Goal: Information Seeking & Learning: Learn about a topic

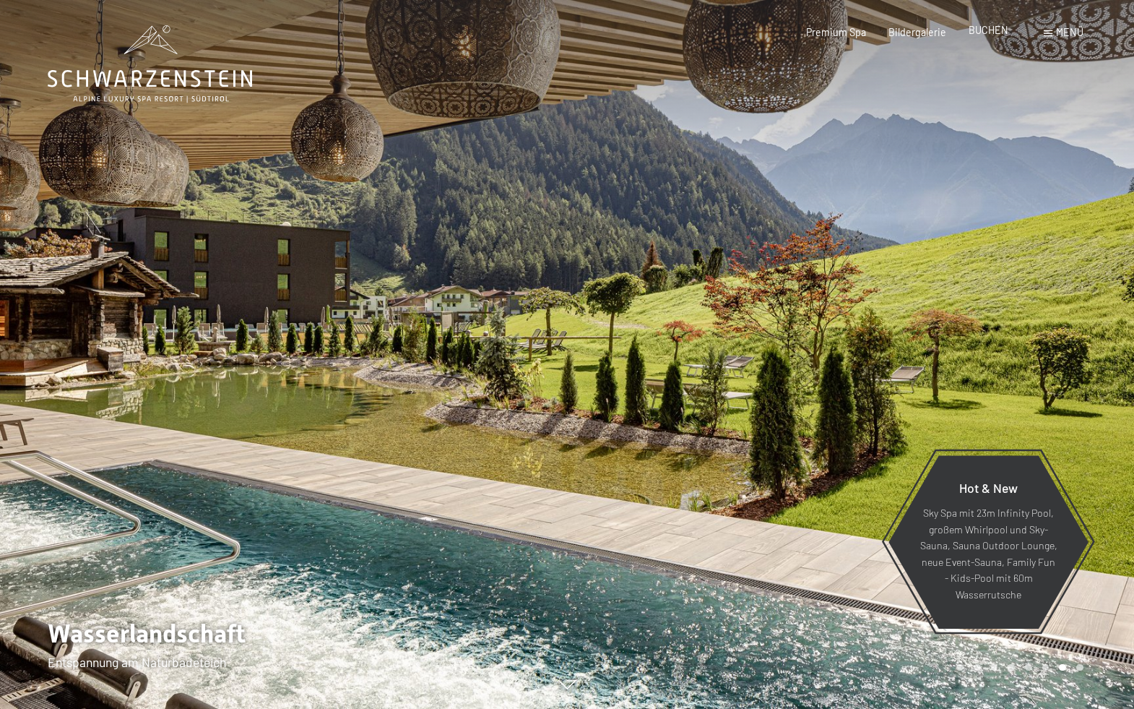
click at [997, 29] on span "BUCHEN" at bounding box center [989, 30] width 40 height 12
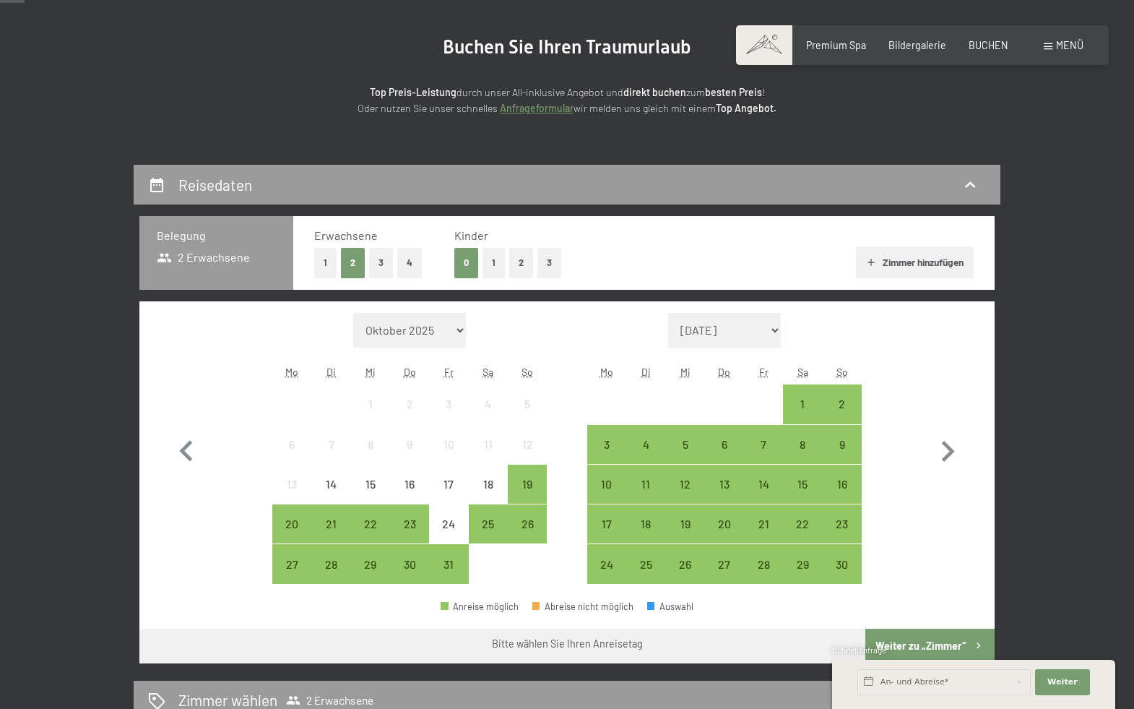
scroll to position [144, 0]
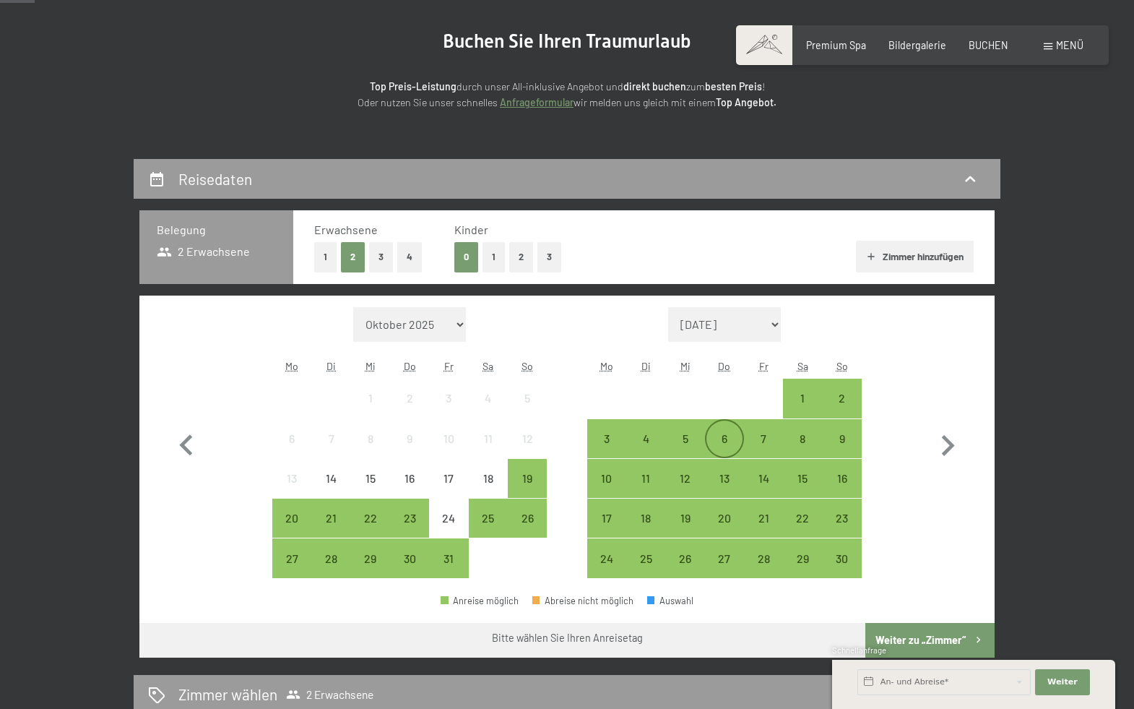
click at [722, 441] on div "6" at bounding box center [725, 451] width 36 height 36
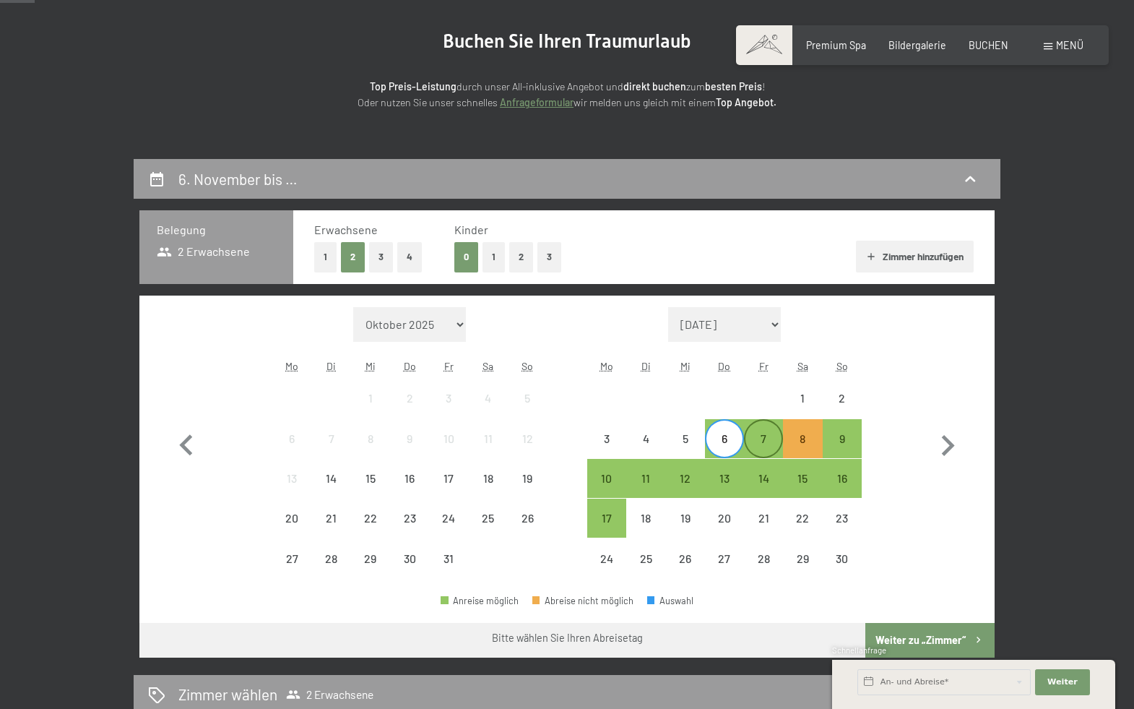
click at [761, 443] on div "7" at bounding box center [764, 451] width 36 height 36
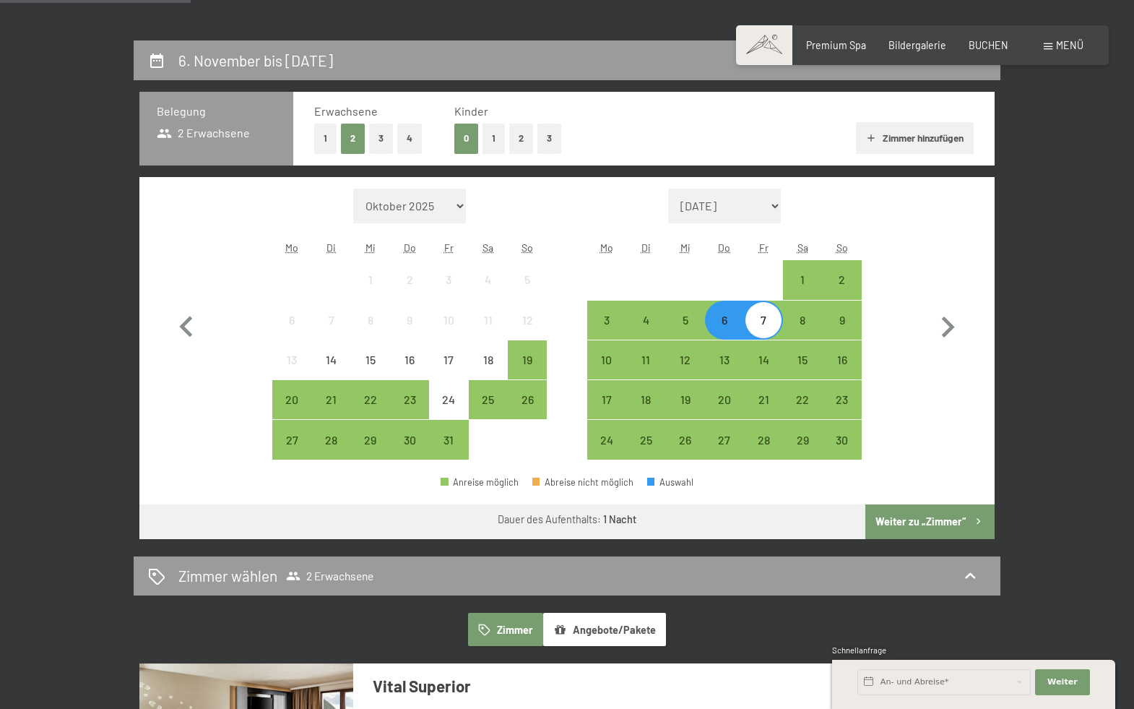
scroll to position [289, 0]
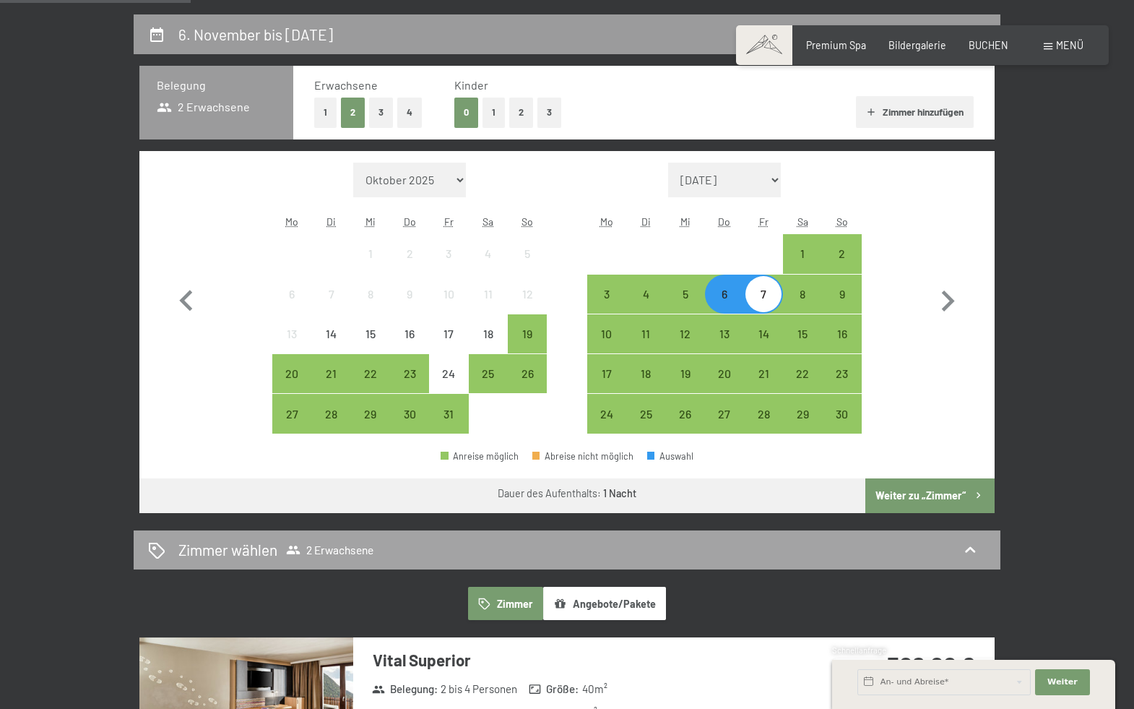
click at [910, 534] on div "Zimmer wählen 2 Erwachsene" at bounding box center [567, 550] width 867 height 40
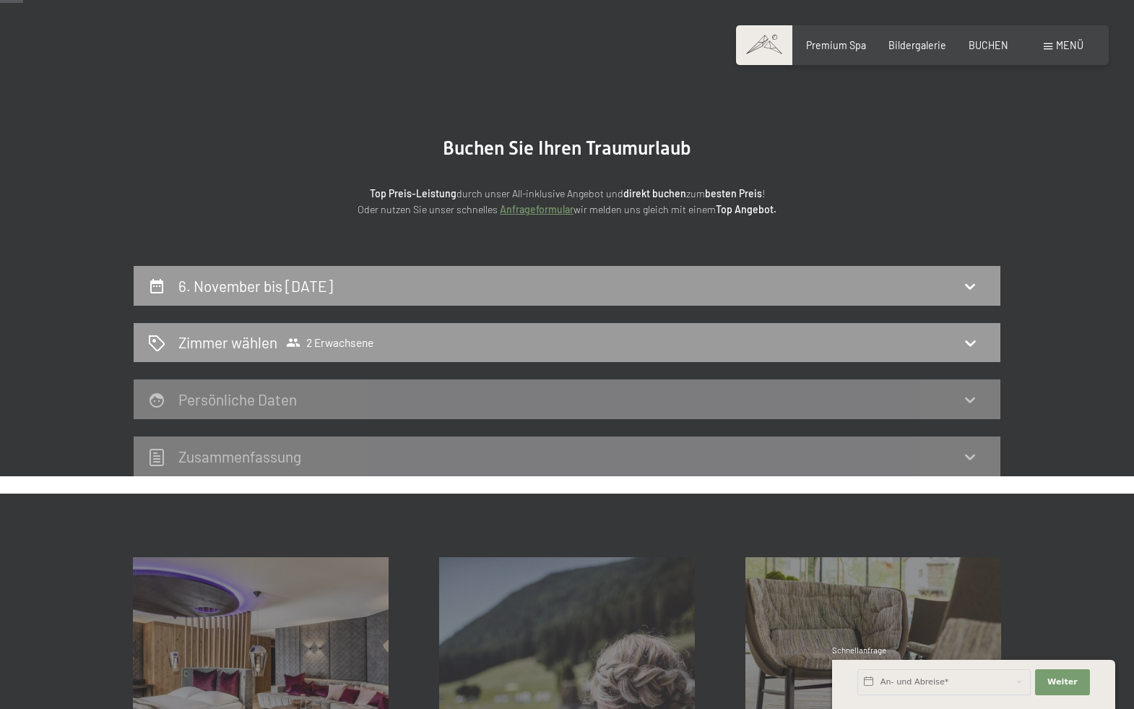
scroll to position [14, 0]
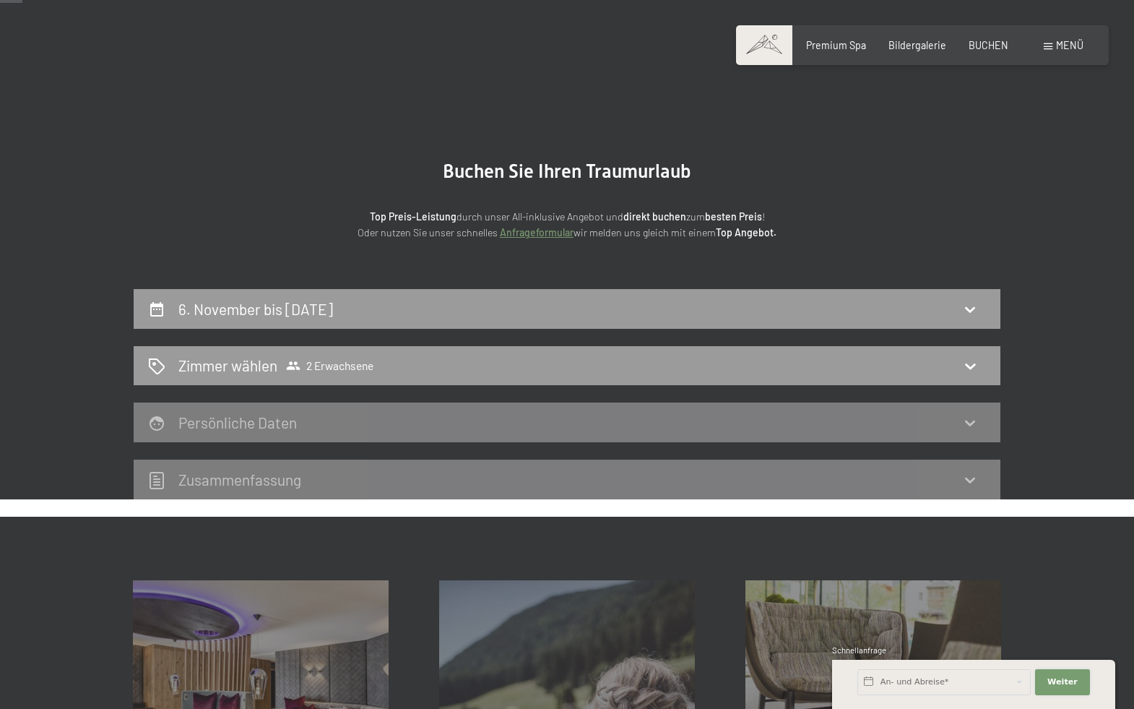
click at [1069, 684] on span "Weiter" at bounding box center [1063, 682] width 30 height 12
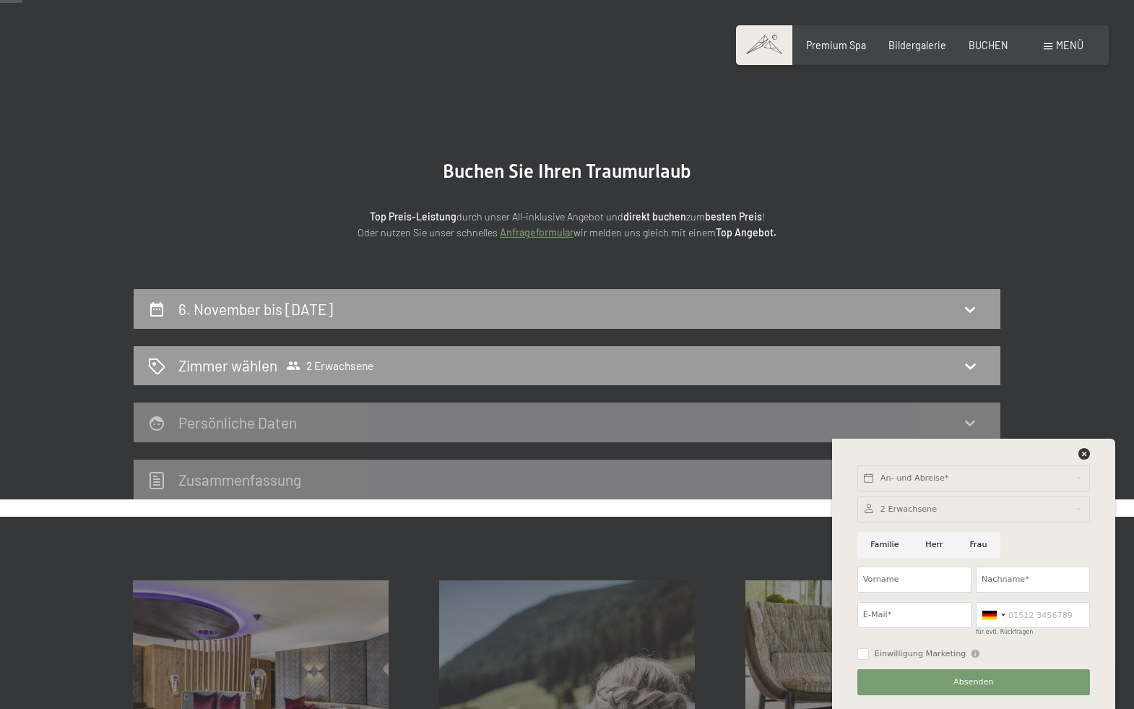
click at [1084, 447] on div "An- und Abreise* Weiter Adressfelder ausblenden 2 Erwachsene 2 Erwachsene Älter…" at bounding box center [973, 574] width 251 height 270
click at [1083, 458] on icon at bounding box center [1085, 454] width 12 height 12
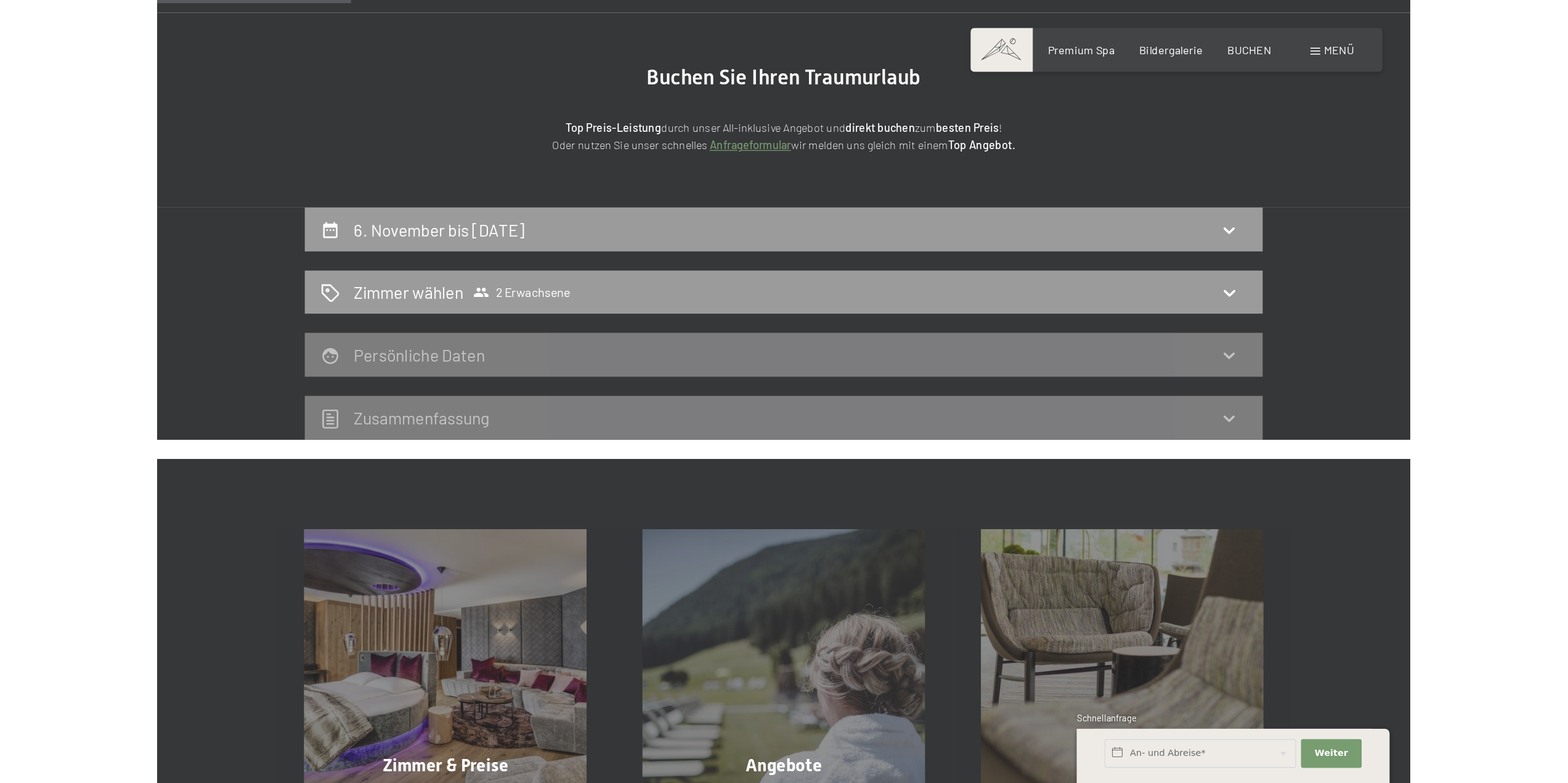
scroll to position [96, 0]
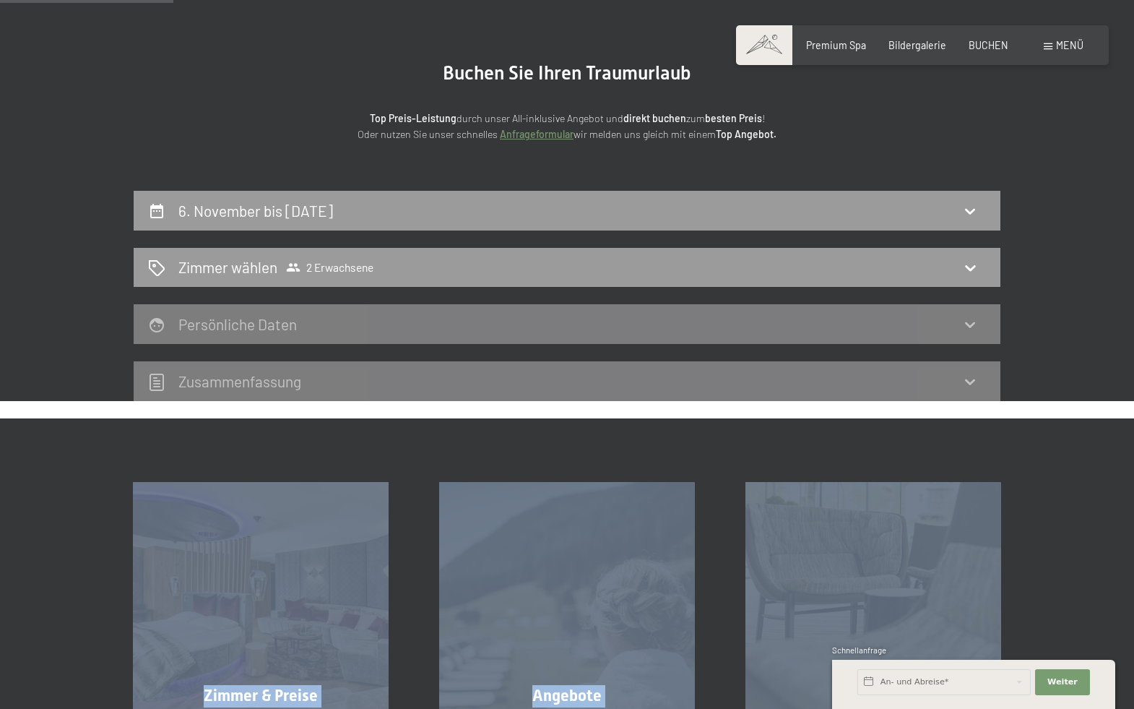
drag, startPoint x: 1093, startPoint y: 411, endPoint x: 1120, endPoint y: 553, distance: 144.1
click at [1107, 523] on div "Buchen Anfragen Premium Spa Bildergalerie BUCHEN Menü DE IT EN Gutschein Bilder…" at bounding box center [567, 620] width 1134 height 1467
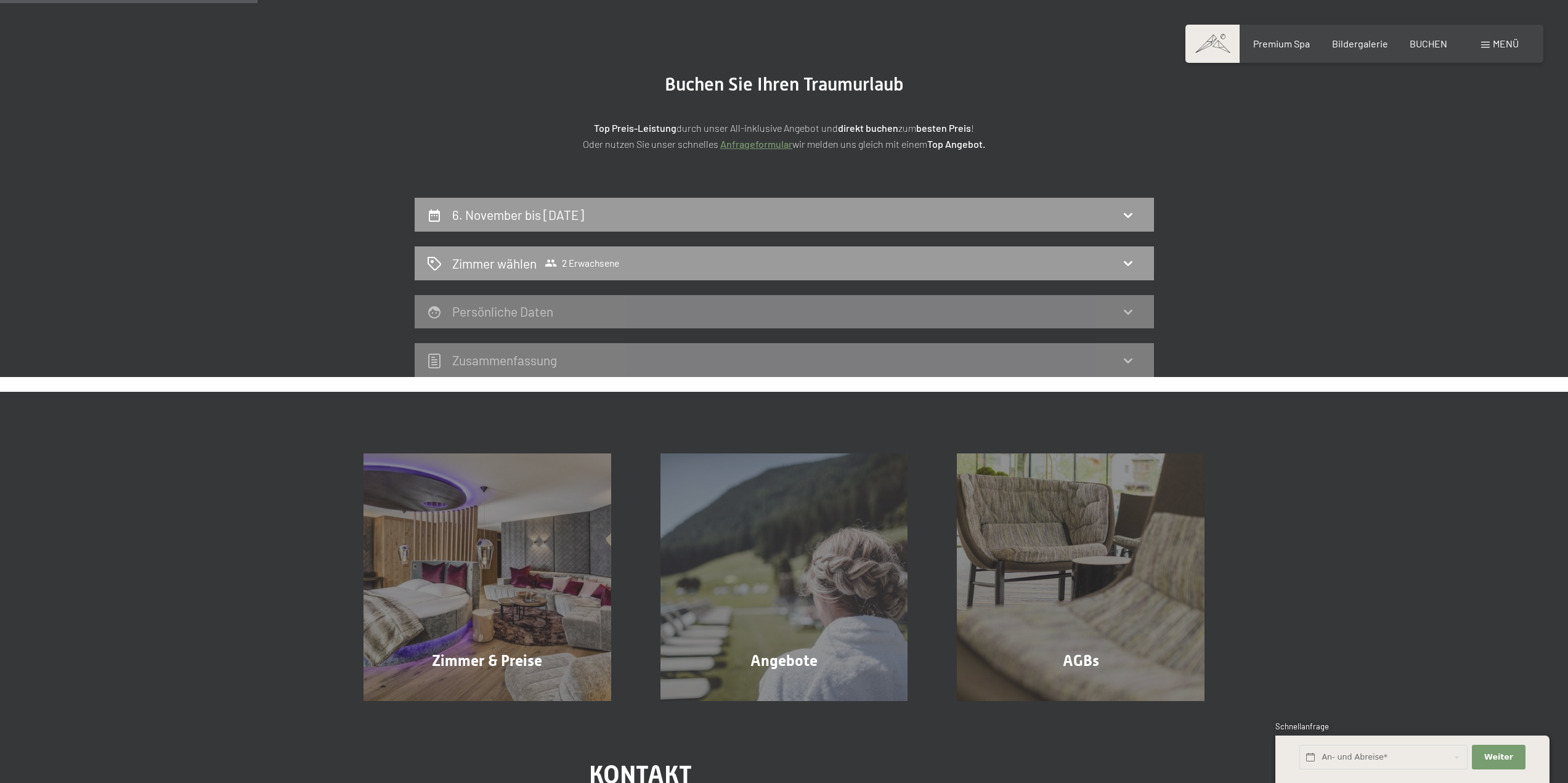
click at [967, 229] on div "6. November bis 7. November 2025 Zimmer wählen 2 Erwachsene Persönliche Daten Z…" at bounding box center [784, 287] width 1568 height 179
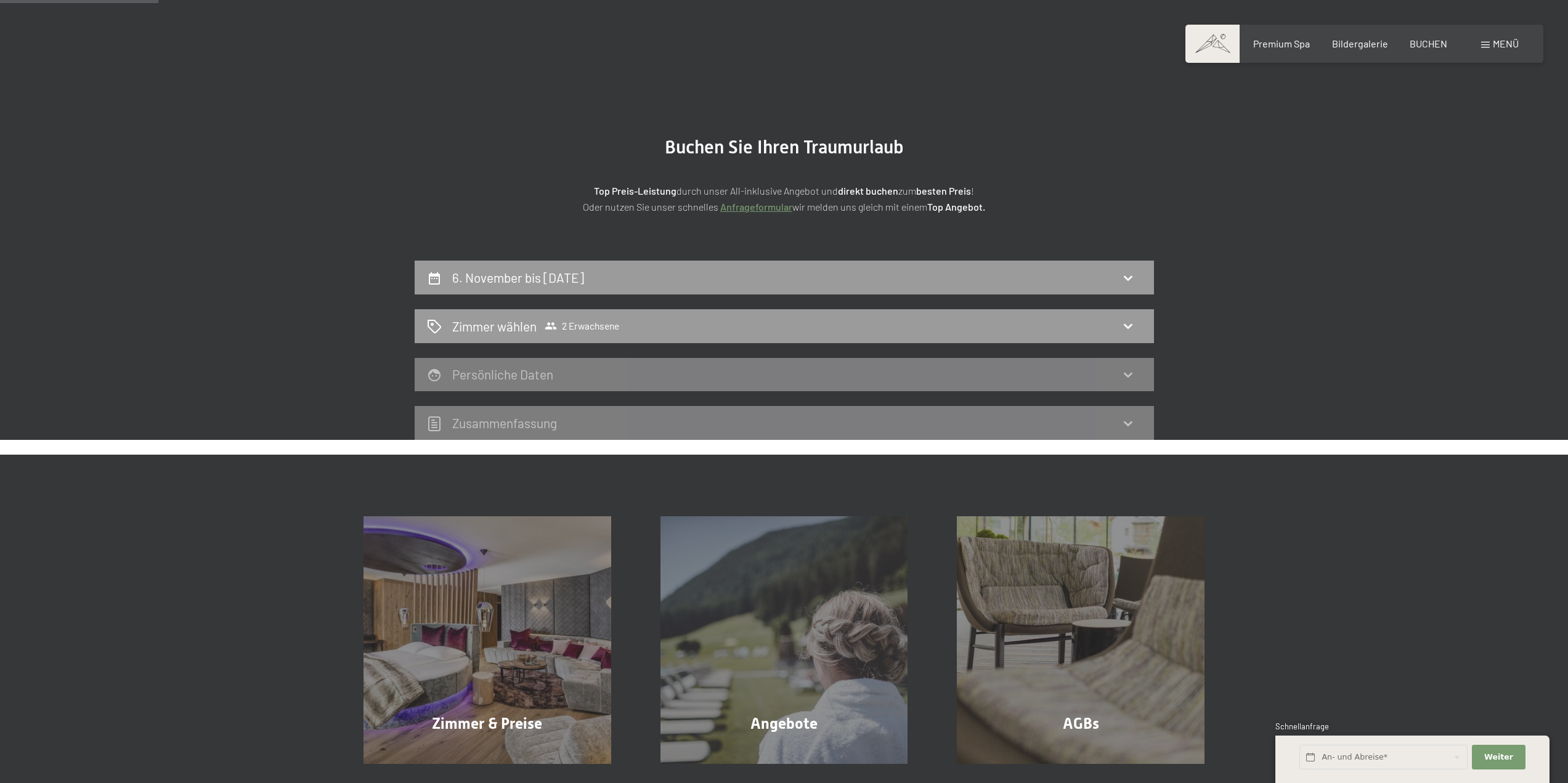
scroll to position [31, 0]
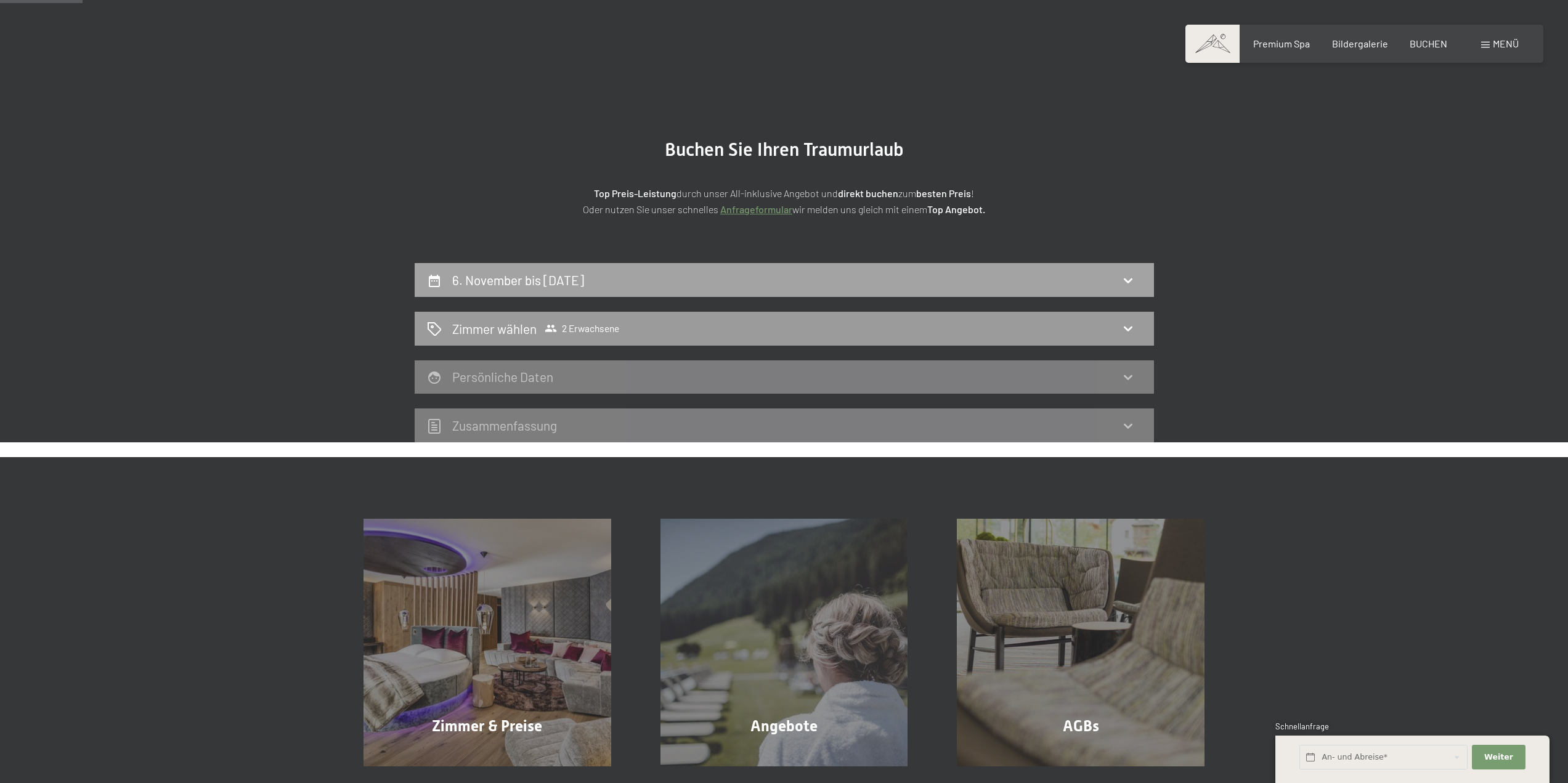
click at [967, 273] on div "6. November bis 7. November 2025" at bounding box center [784, 280] width 715 height 18
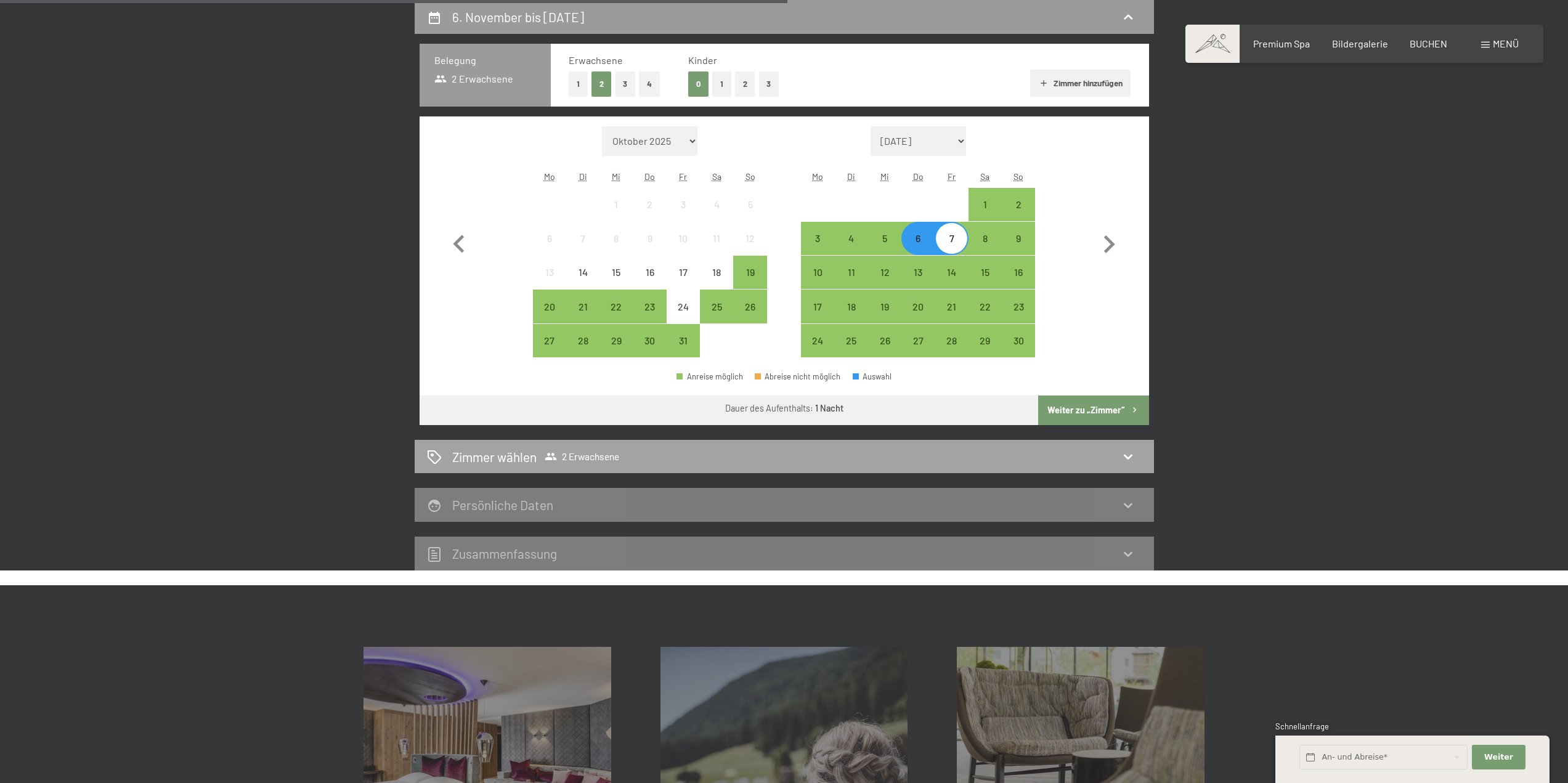
click at [932, 456] on div "Zimmer wählen 2 Erwachsene" at bounding box center [784, 456] width 715 height 18
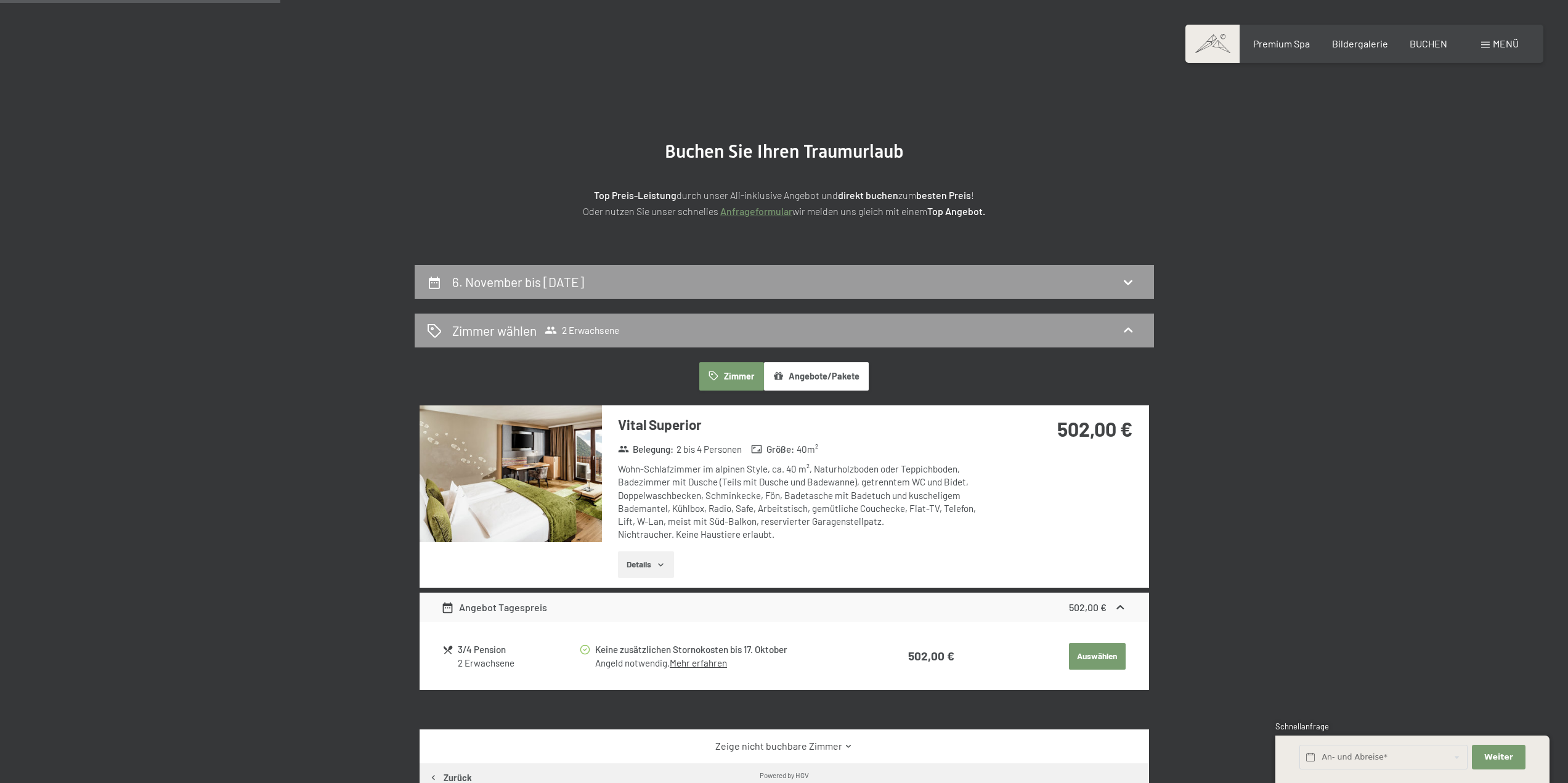
scroll to position [0, 0]
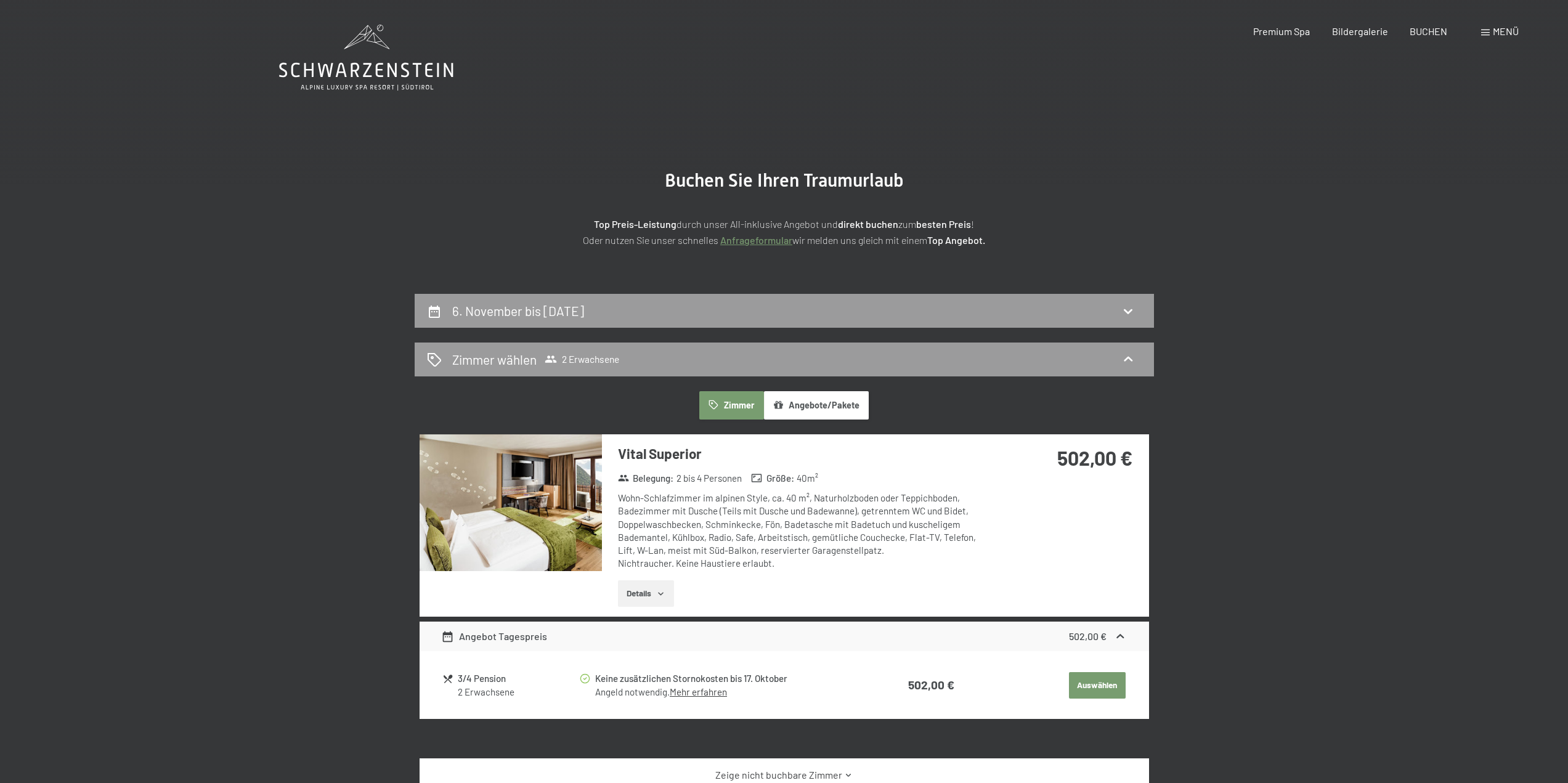
click at [385, 70] on icon at bounding box center [366, 57] width 174 height 66
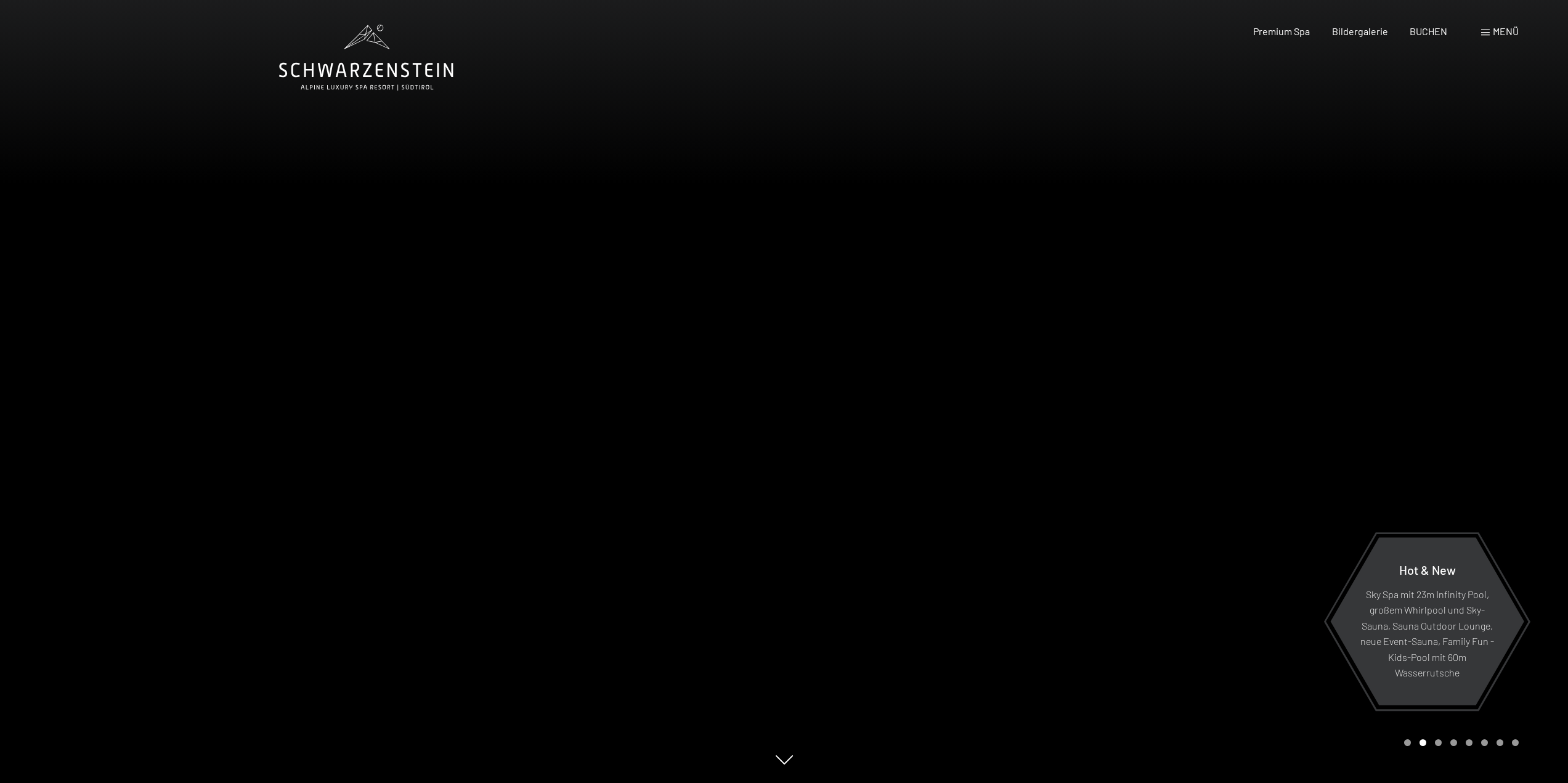
click at [405, 61] on icon at bounding box center [366, 57] width 174 height 66
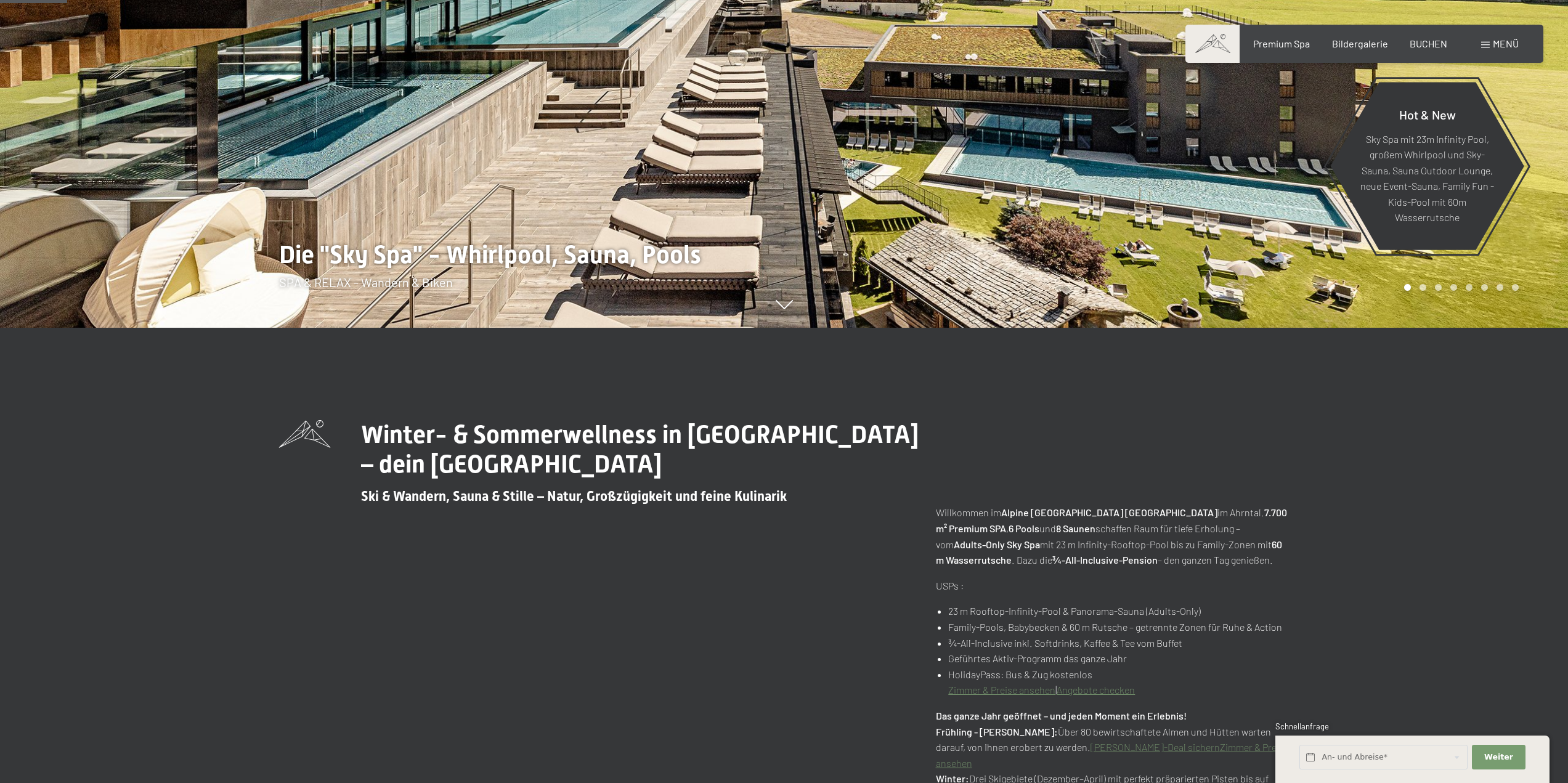
scroll to position [801, 0]
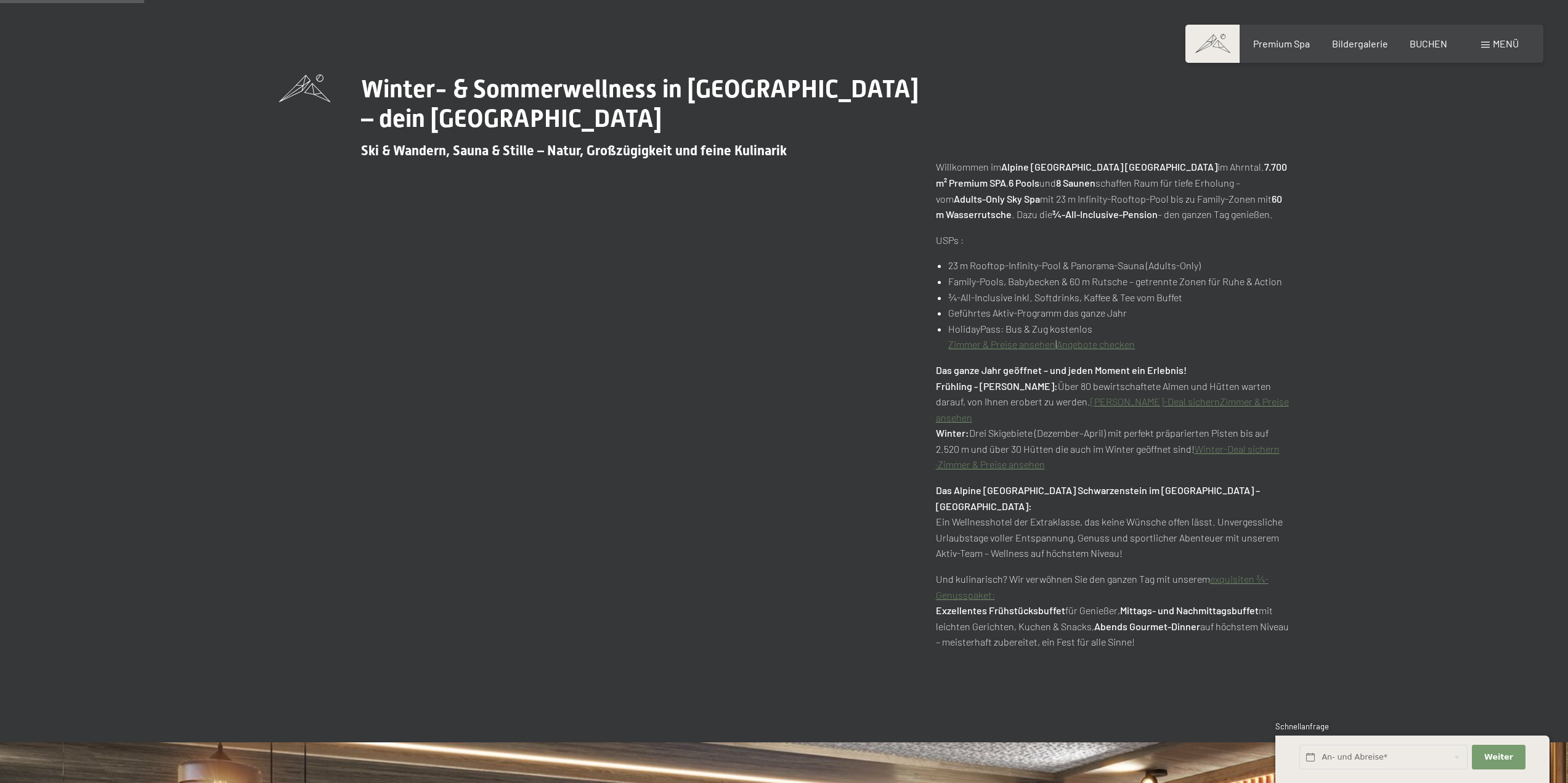
click at [1033, 345] on link "Zimmer & Preise ansehen" at bounding box center [1002, 345] width 107 height 12
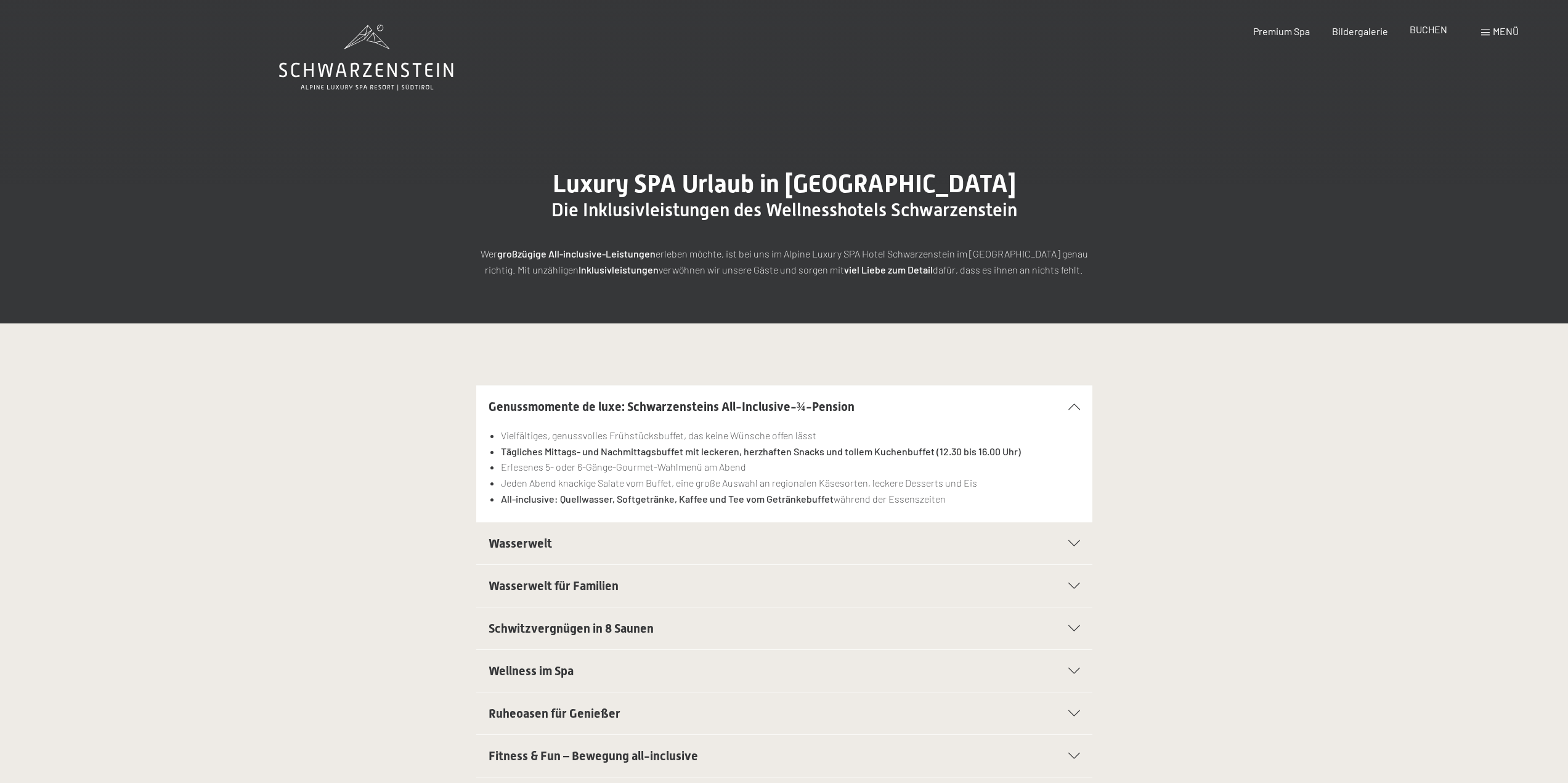
click at [1427, 31] on span "BUCHEN" at bounding box center [1428, 29] width 38 height 12
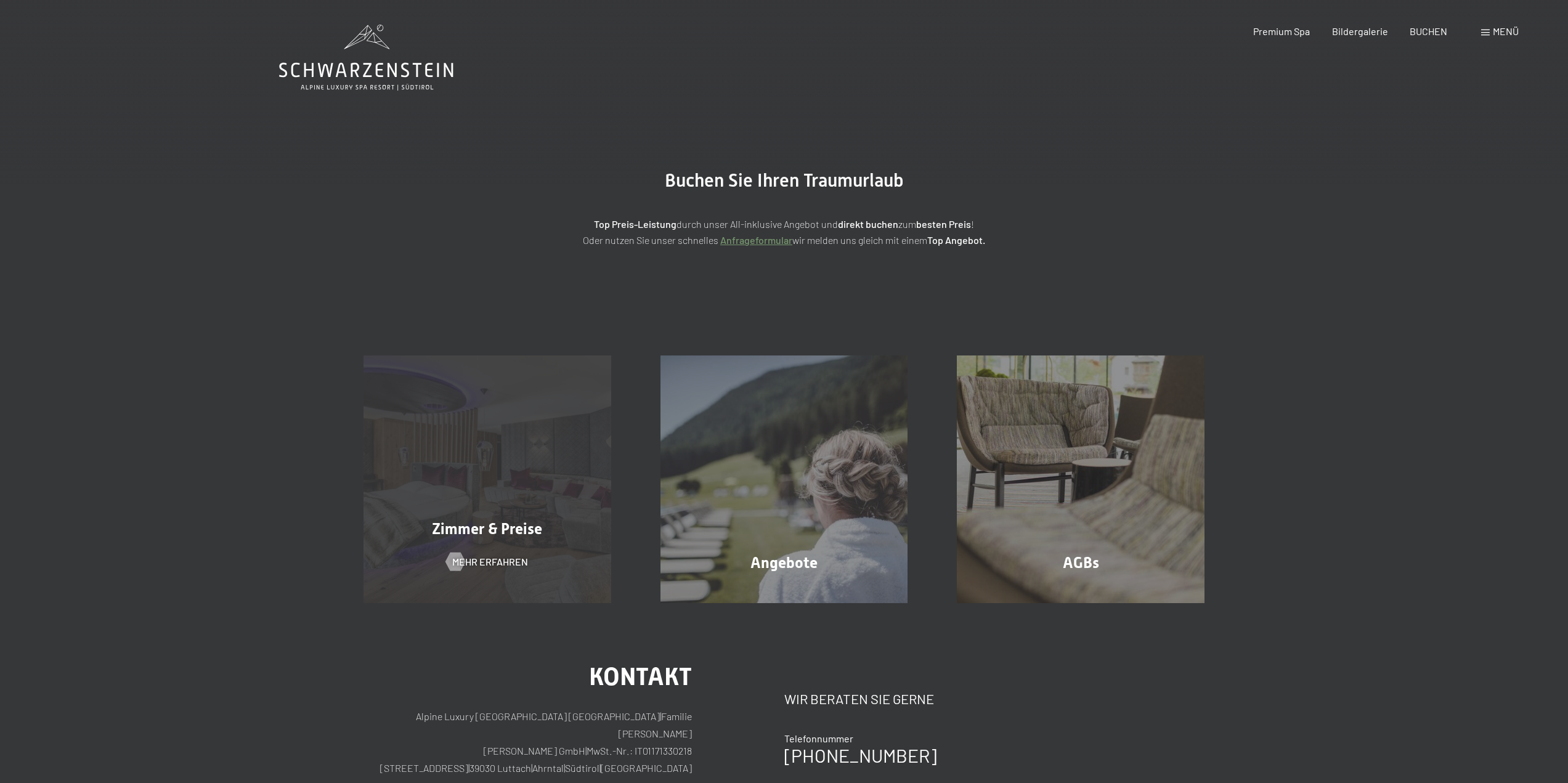
click at [498, 527] on span "Zimmer & Preise" at bounding box center [486, 529] width 110 height 18
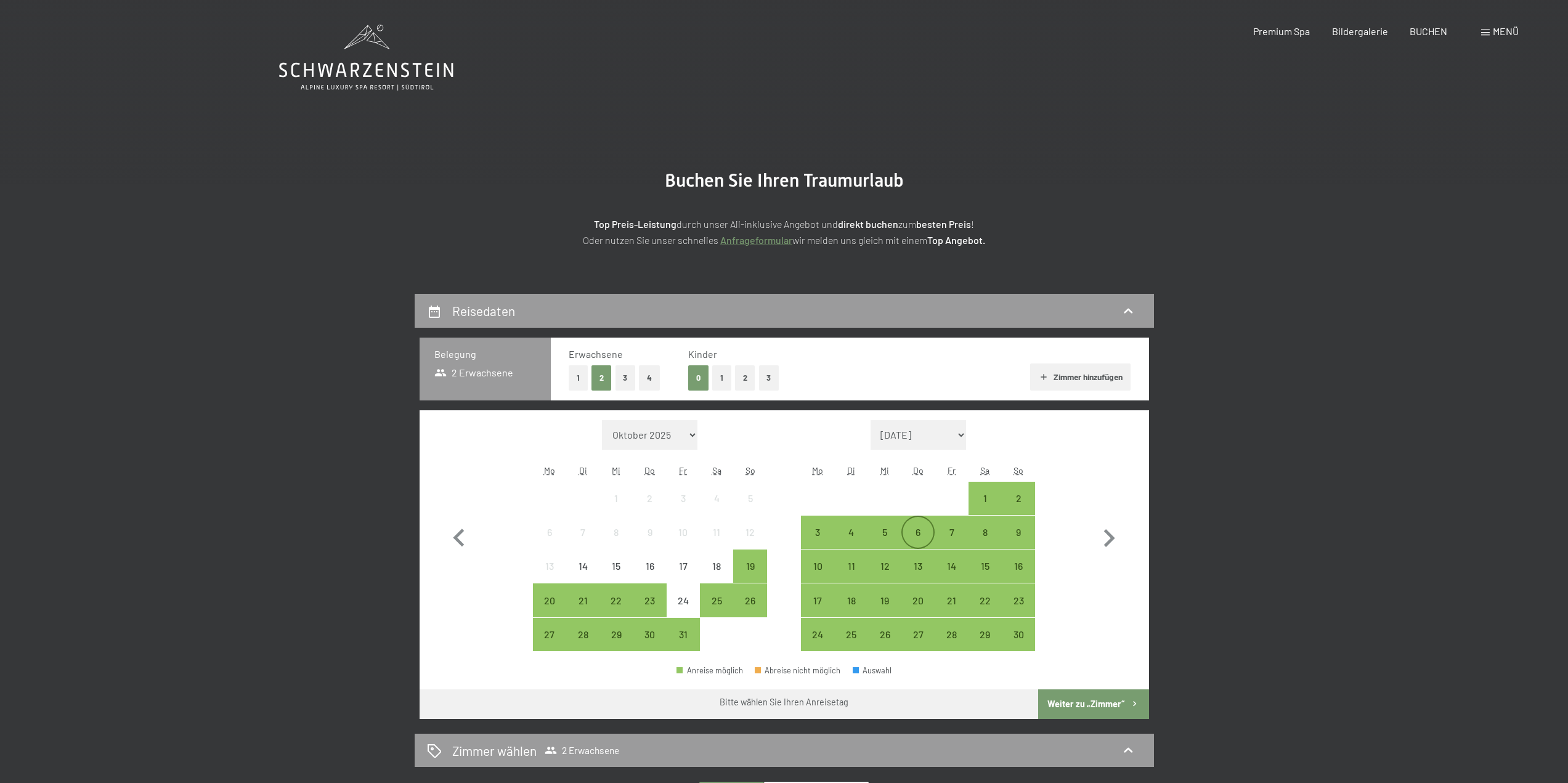
click at [916, 530] on div "6" at bounding box center [917, 542] width 31 height 31
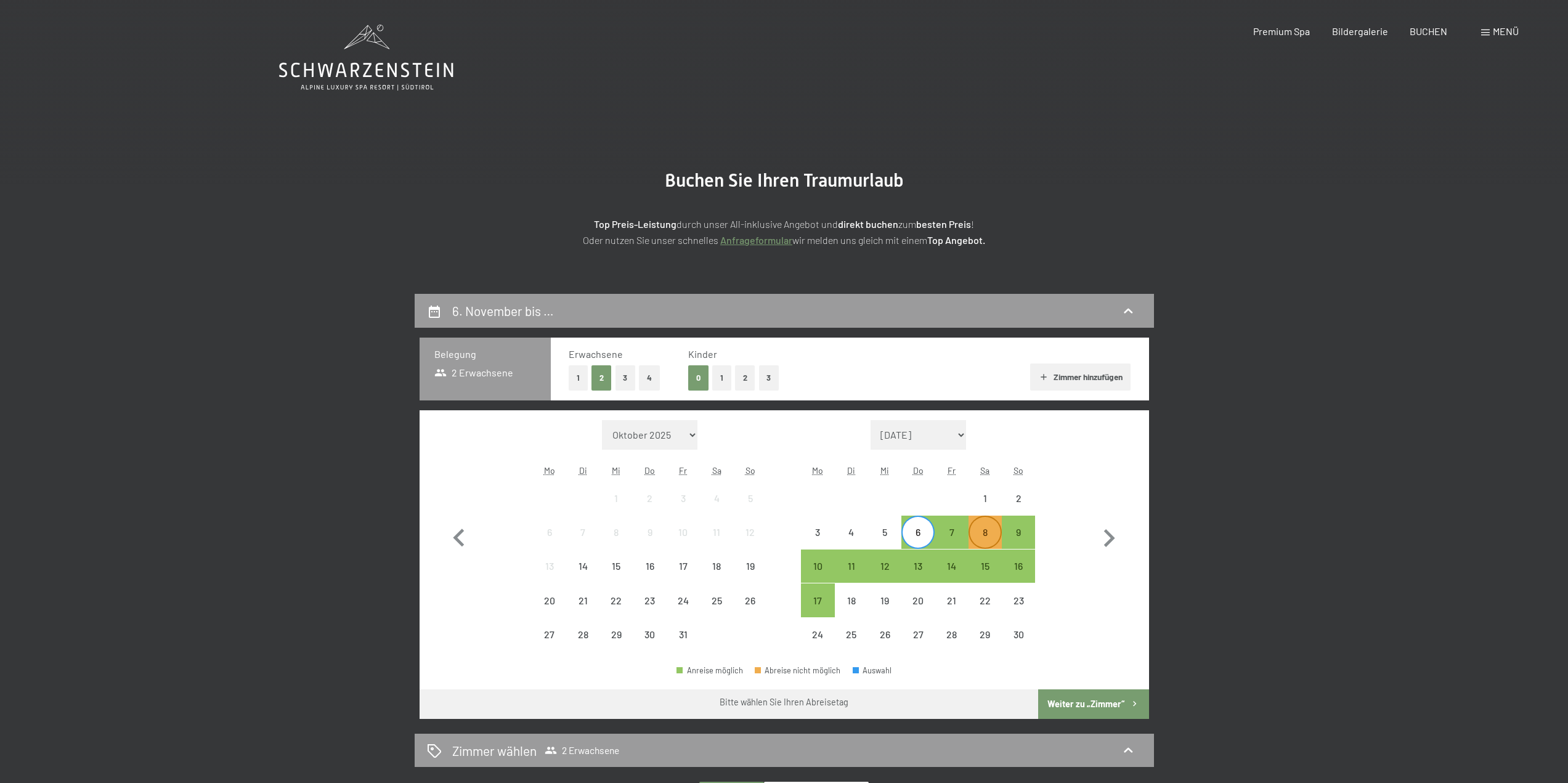
click at [983, 536] on div "8" at bounding box center [985, 542] width 31 height 31
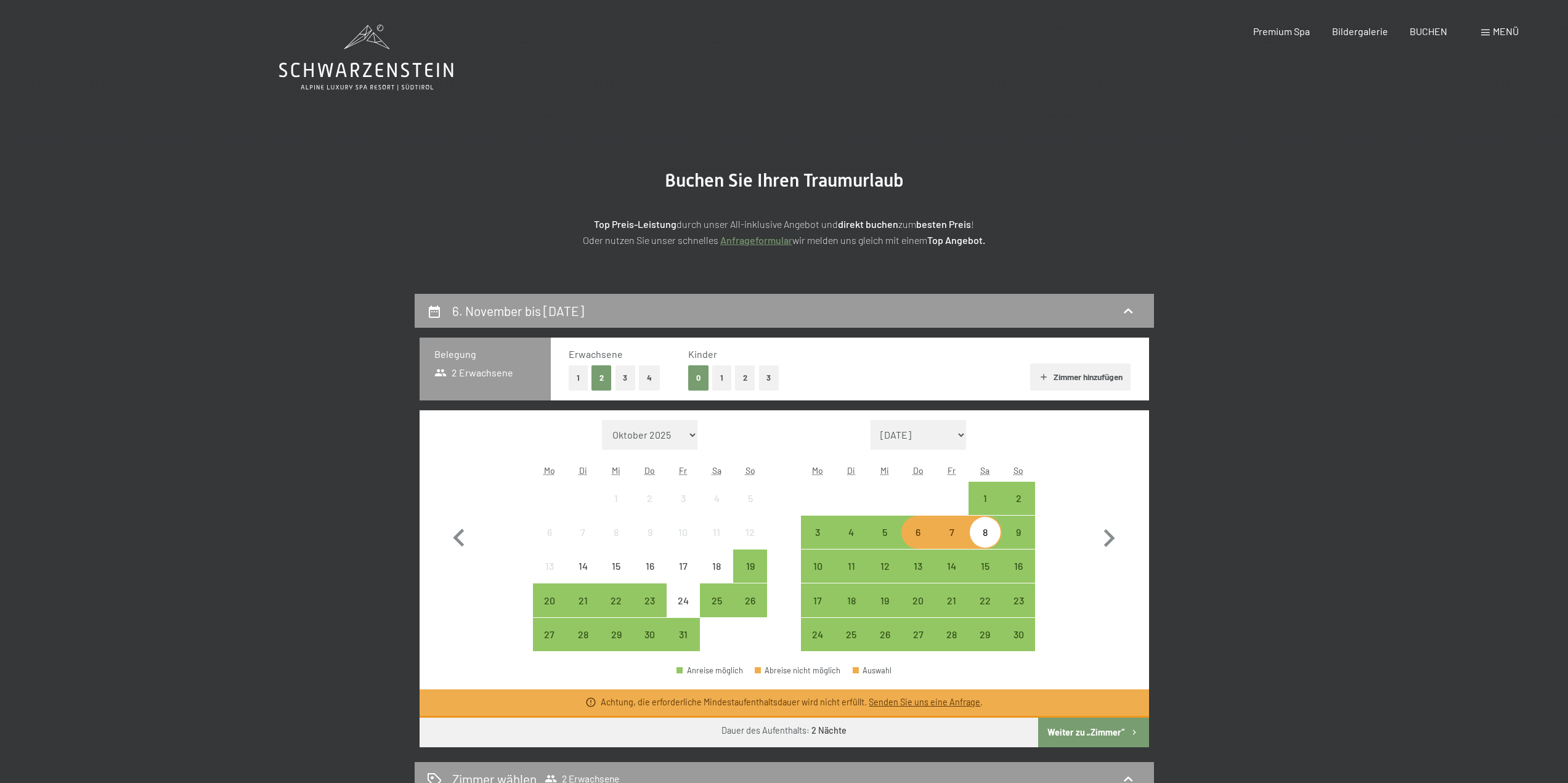
click at [951, 536] on div "7" at bounding box center [951, 542] width 31 height 31
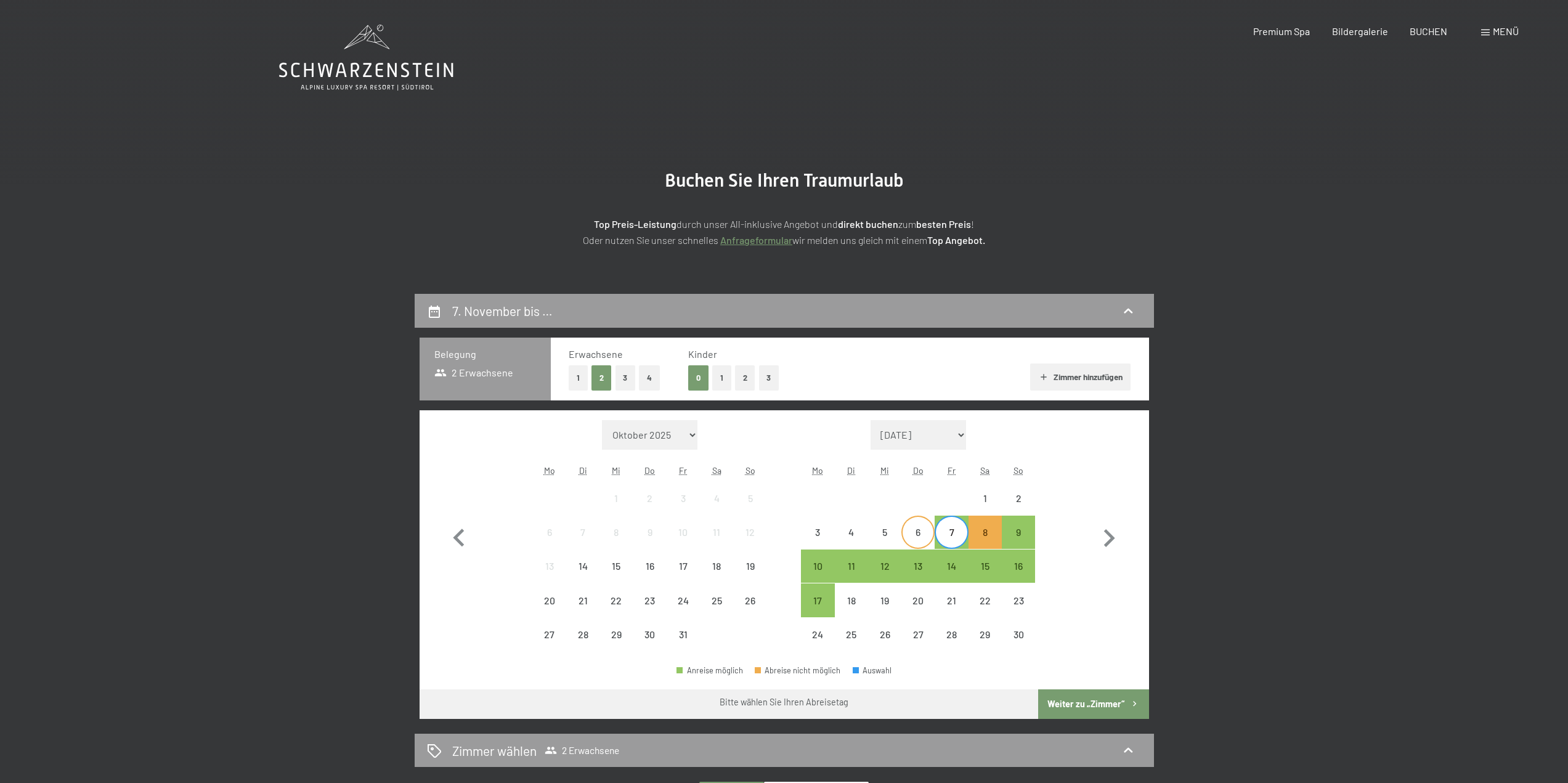
click at [925, 539] on div "6" at bounding box center [917, 542] width 31 height 31
click at [957, 531] on div "7" at bounding box center [951, 542] width 31 height 31
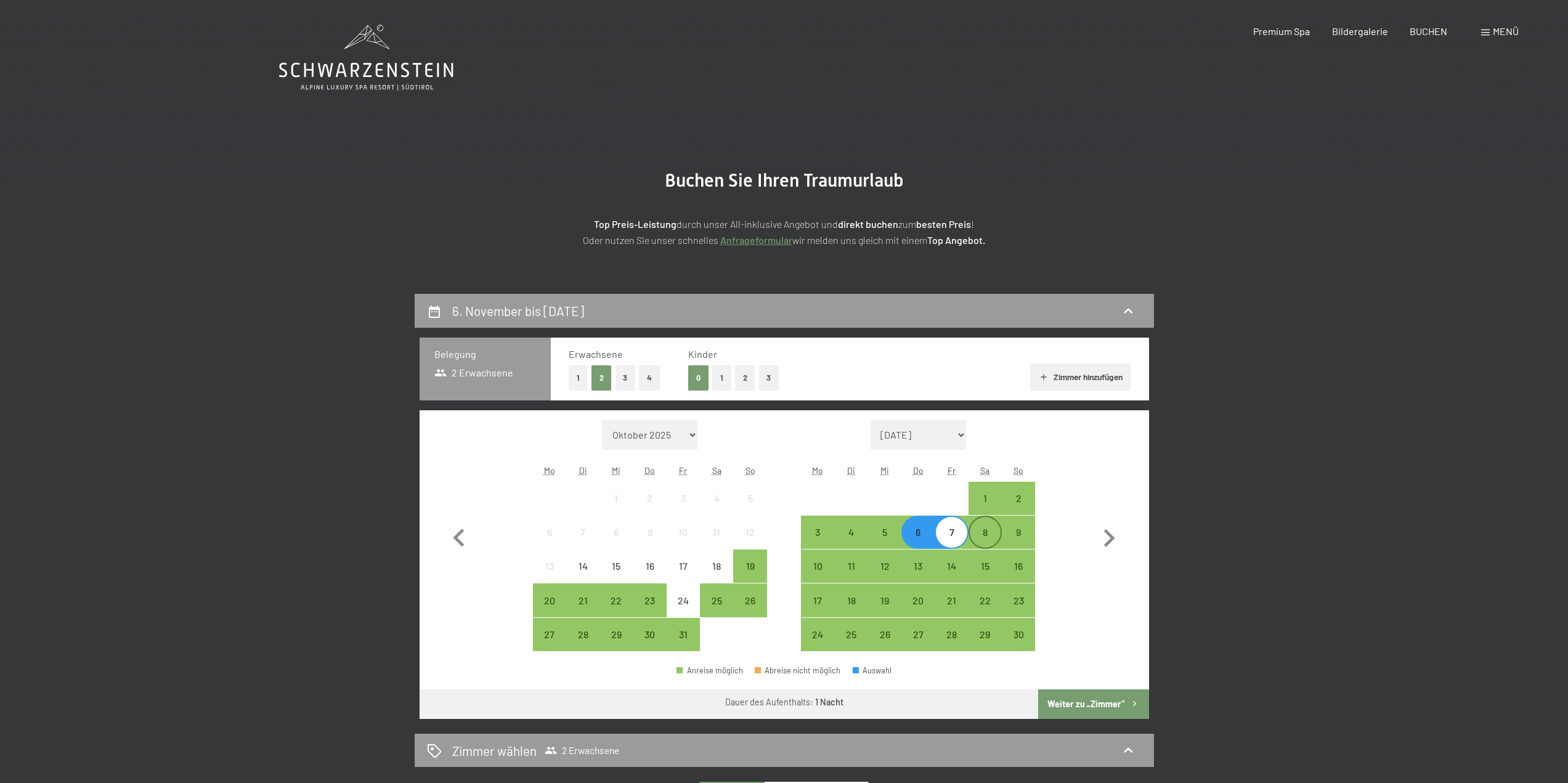
click at [981, 536] on div "8" at bounding box center [985, 542] width 31 height 31
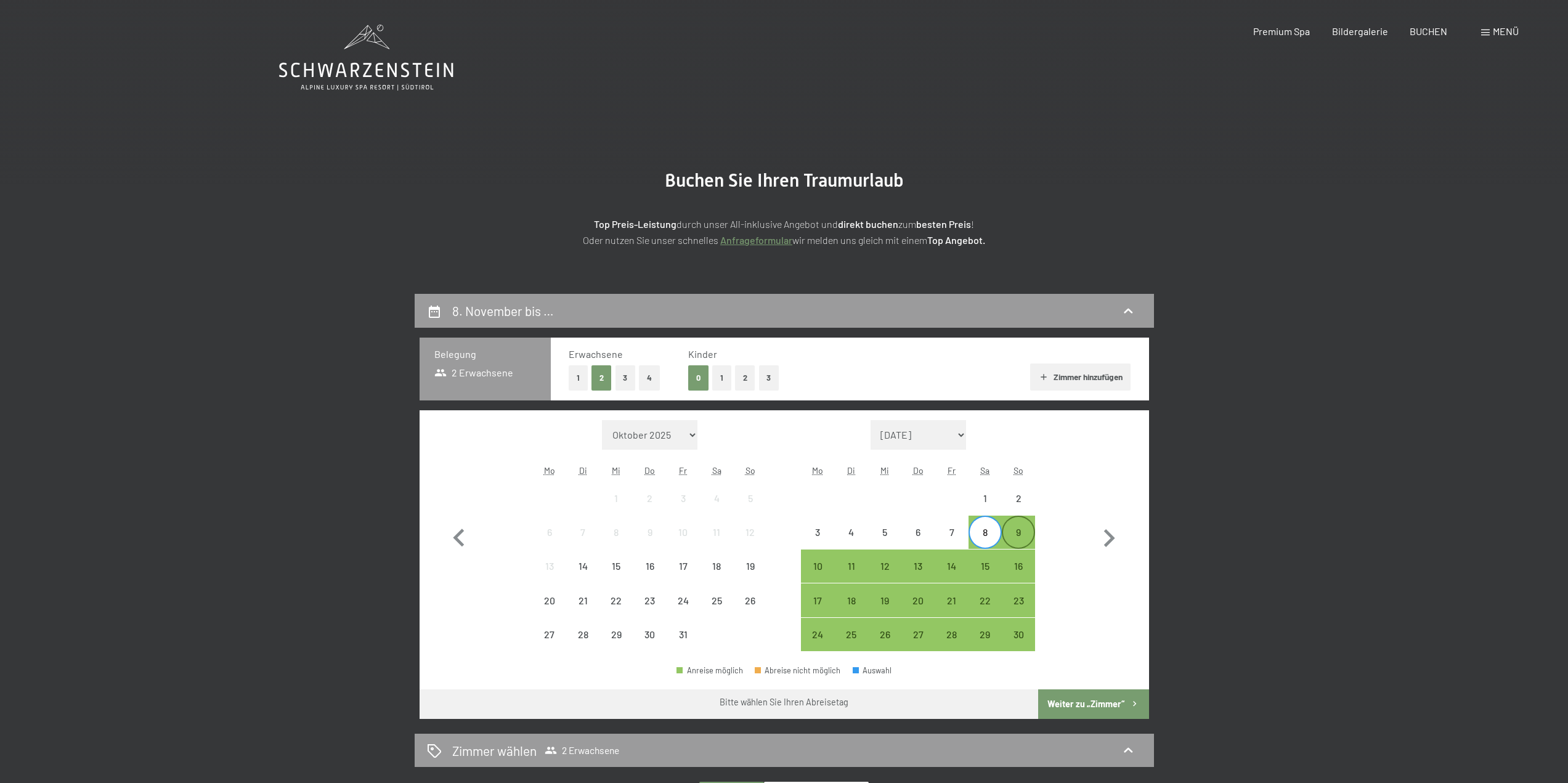
click at [1018, 534] on div "9" at bounding box center [1018, 542] width 31 height 31
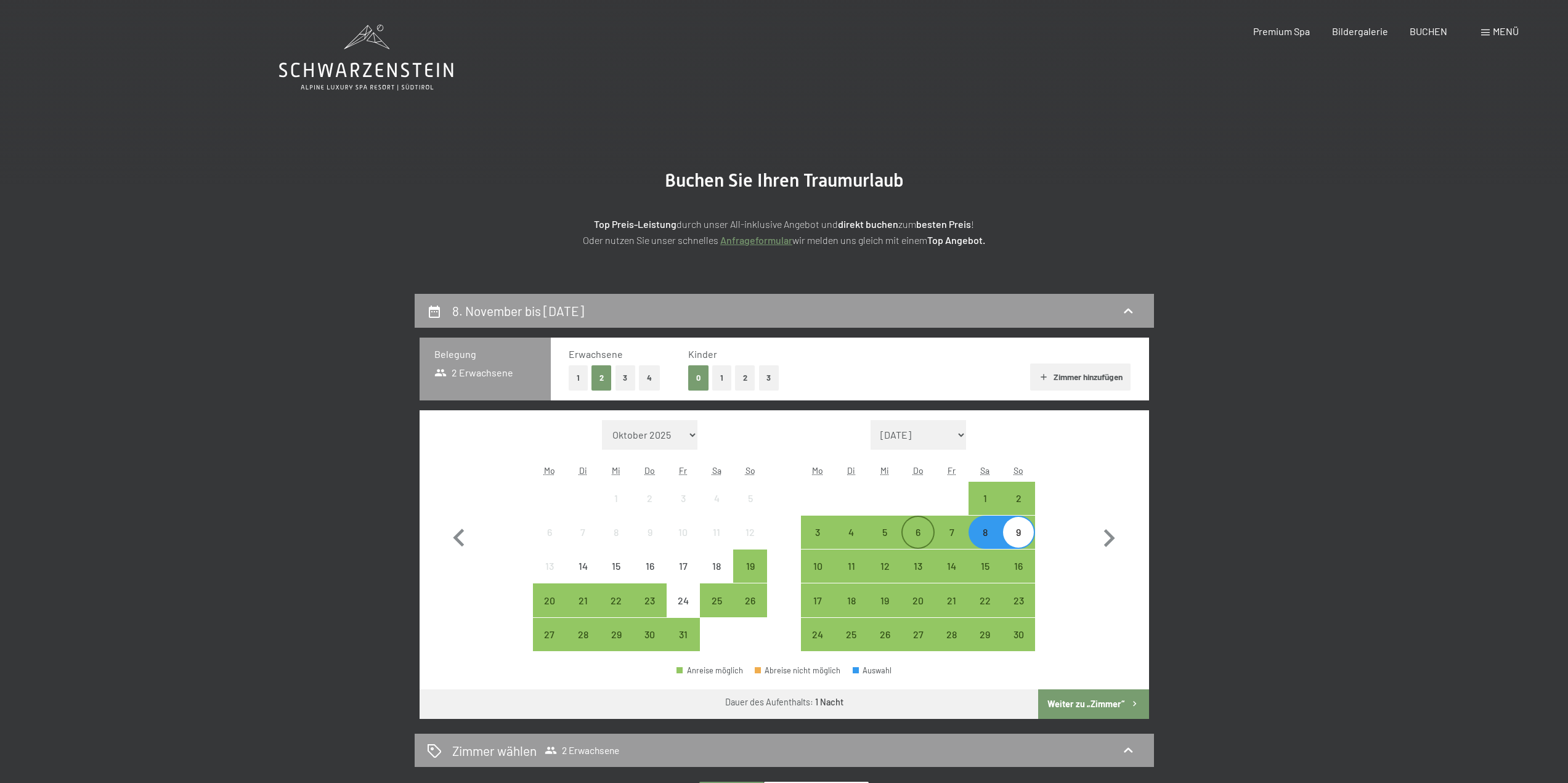
click at [917, 537] on div "6" at bounding box center [917, 542] width 31 height 31
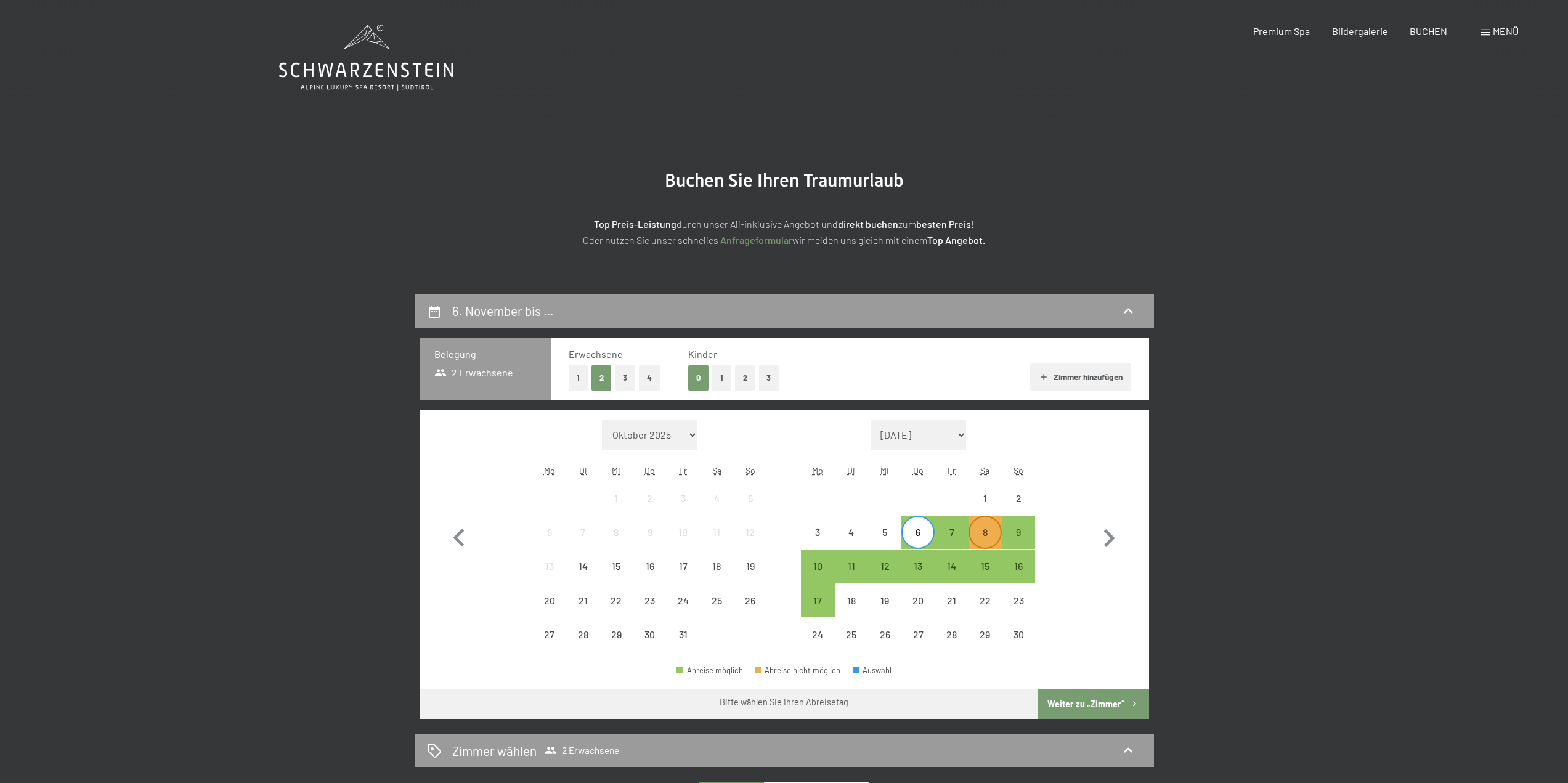
click at [977, 532] on div "8" at bounding box center [985, 542] width 31 height 31
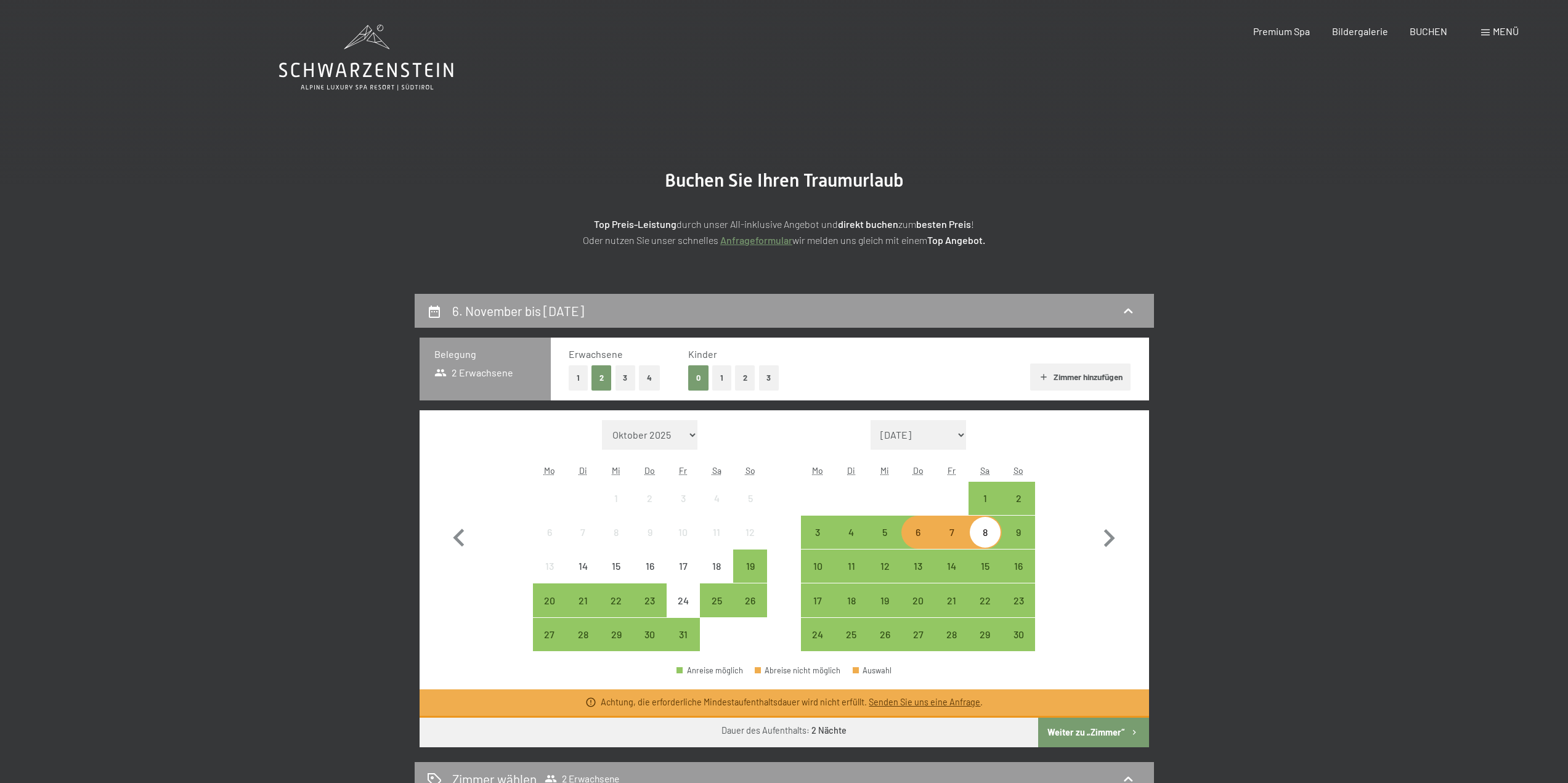
click at [955, 536] on div "7" at bounding box center [951, 542] width 31 height 31
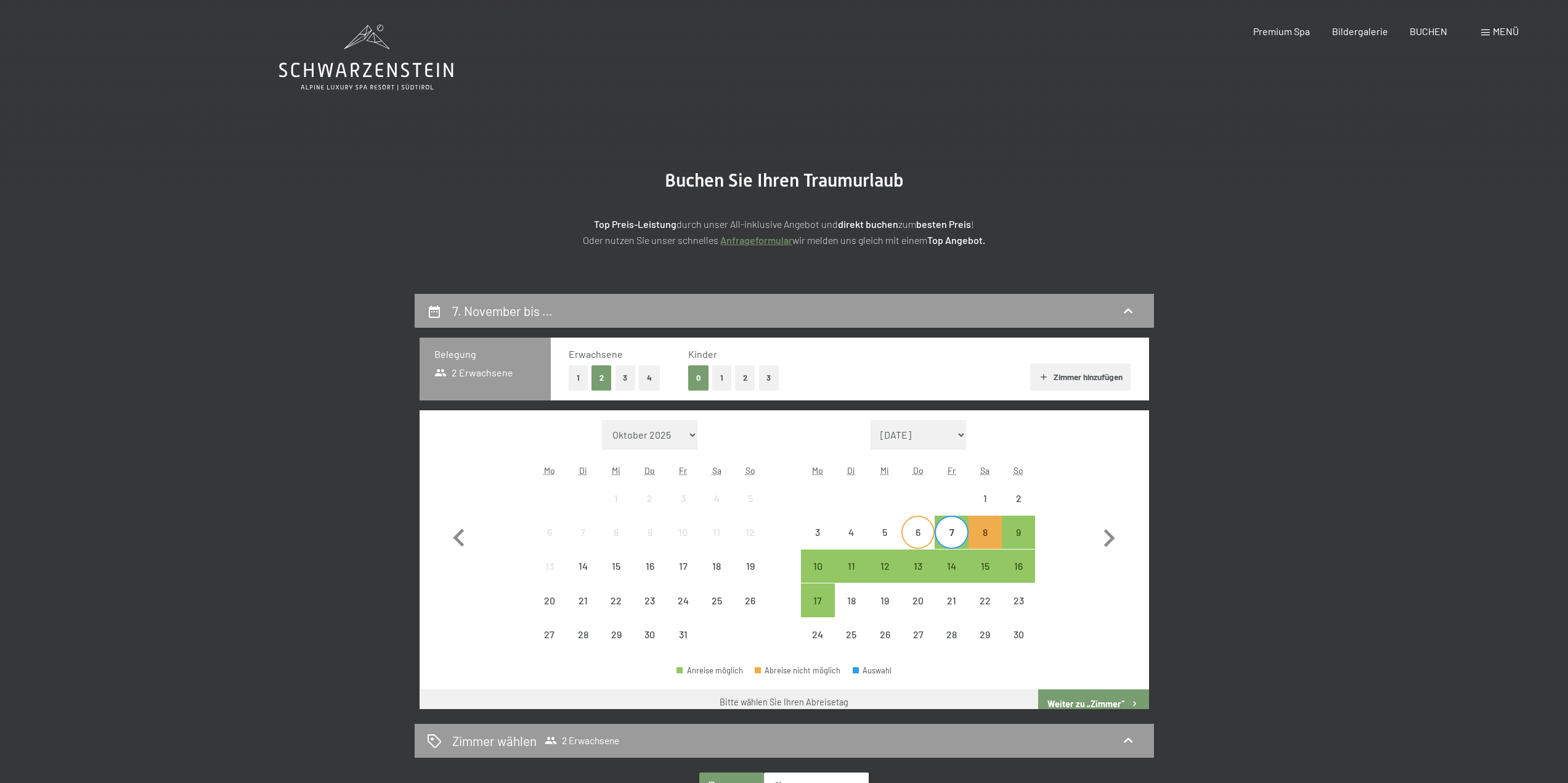
click at [917, 538] on div "6" at bounding box center [917, 542] width 31 height 31
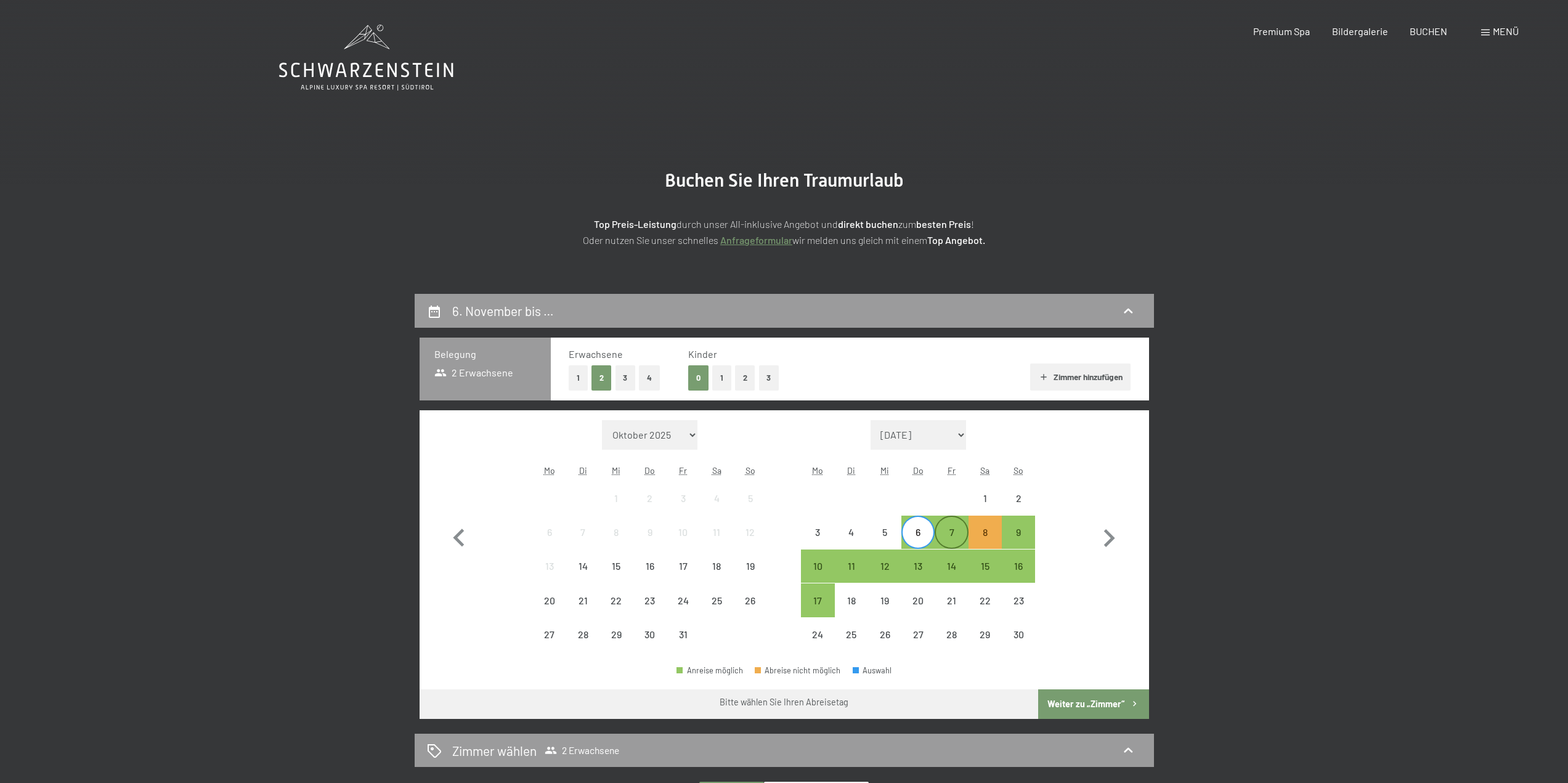
click at [947, 536] on div "7" at bounding box center [951, 542] width 31 height 31
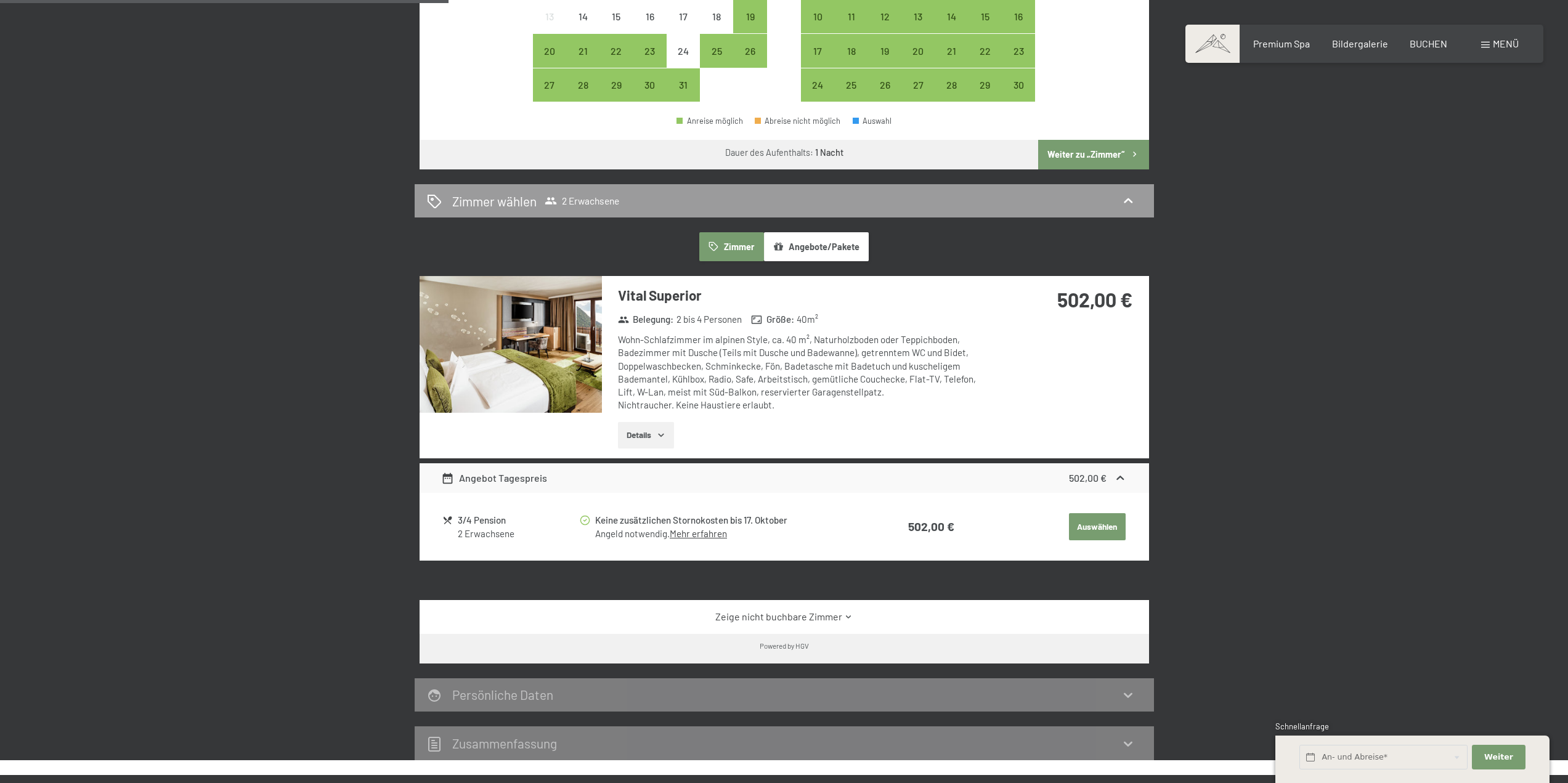
scroll to position [616, 0]
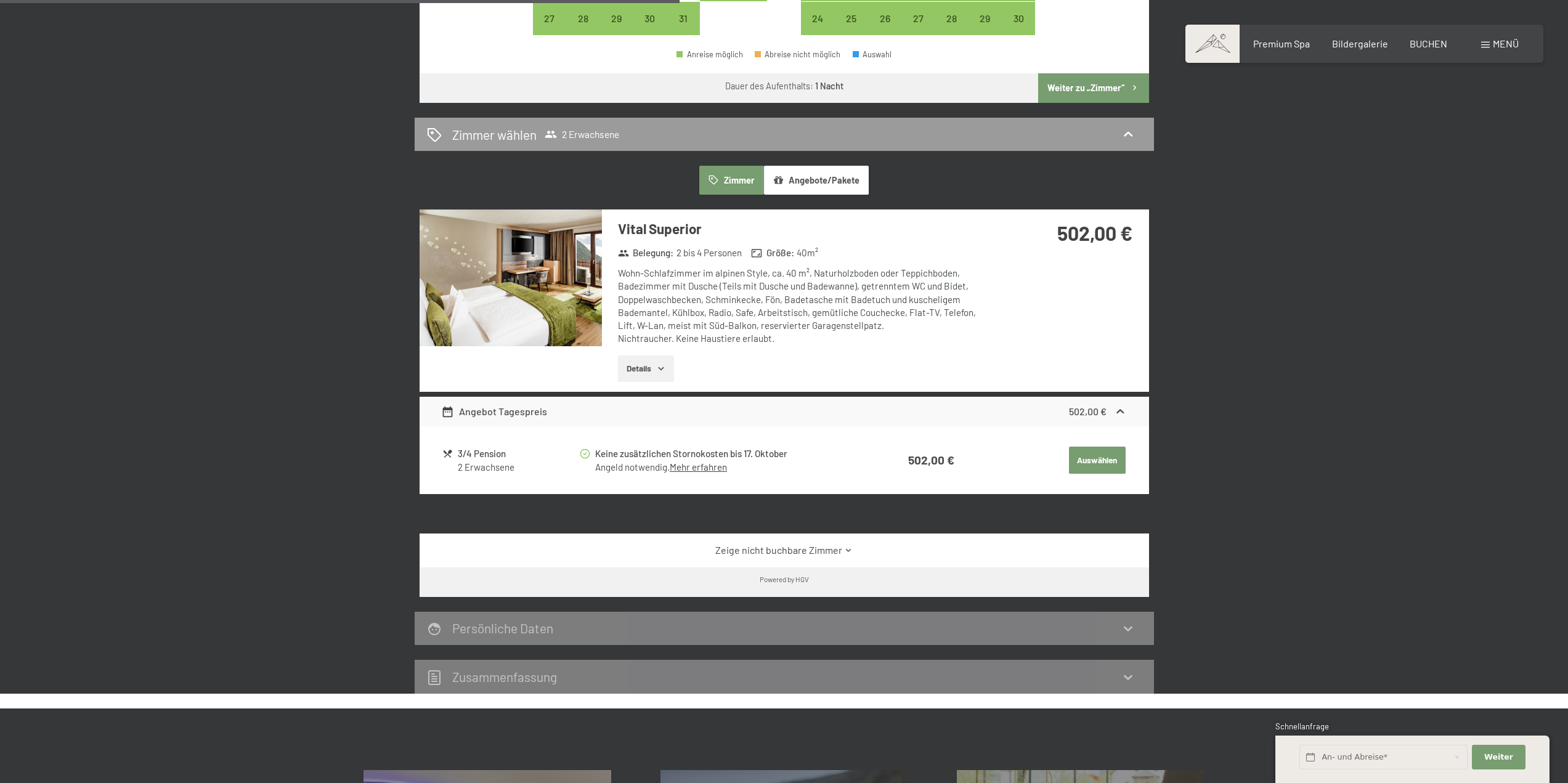
click at [840, 543] on link "Zeige nicht buchbare Zimmer" at bounding box center [784, 550] width 686 height 14
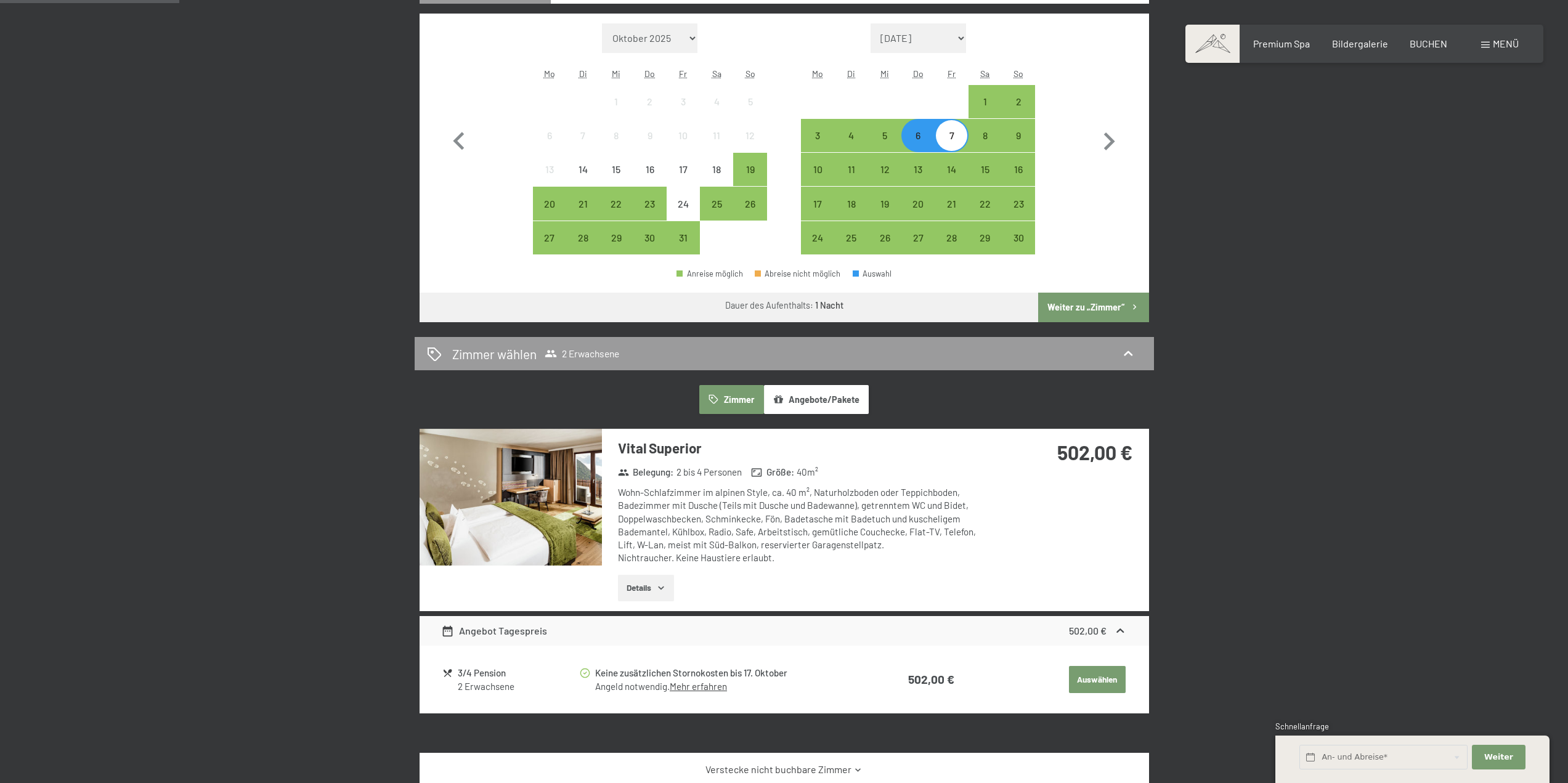
scroll to position [493, 0]
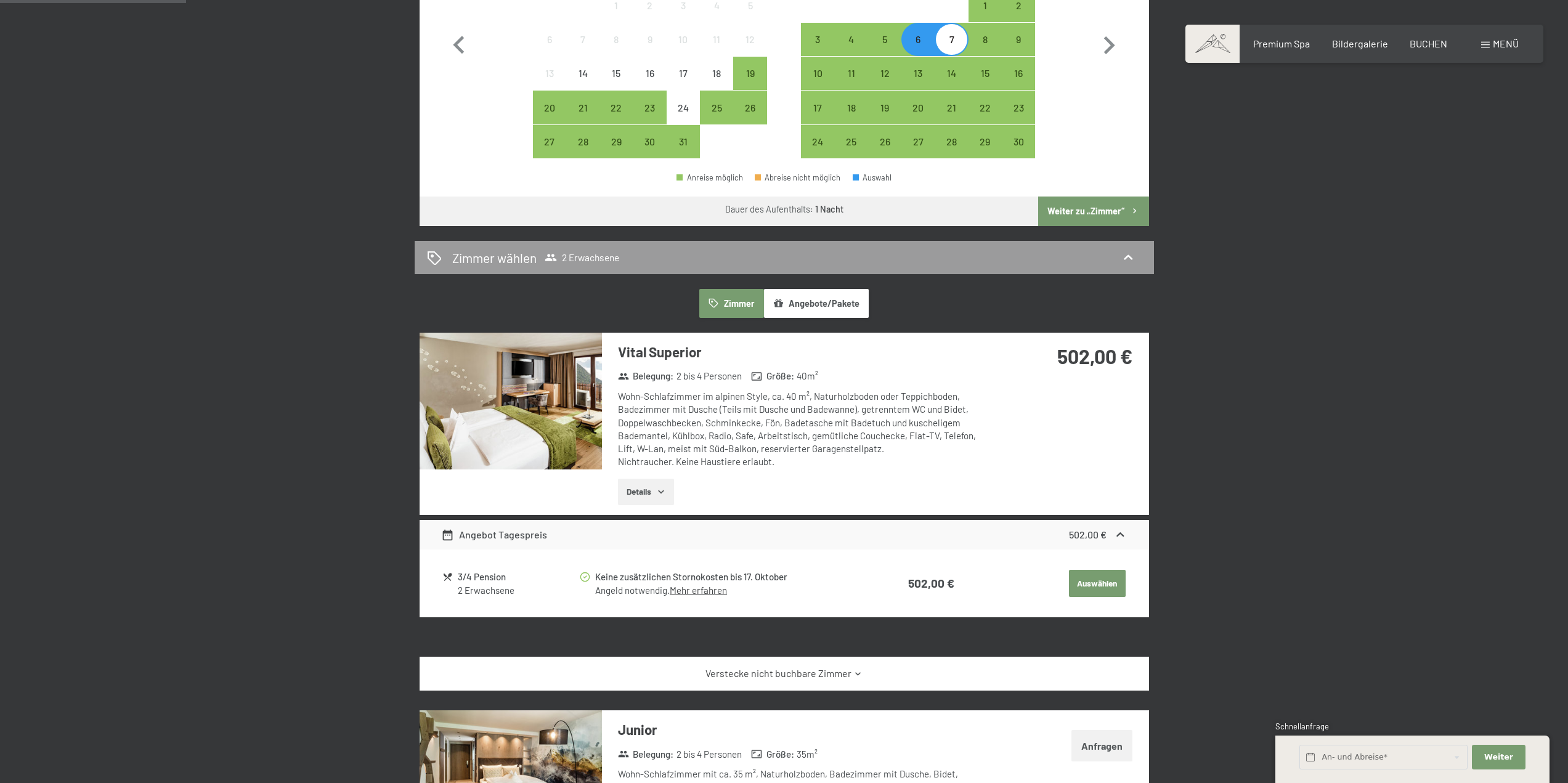
click at [661, 493] on icon "button" at bounding box center [661, 492] width 6 height 3
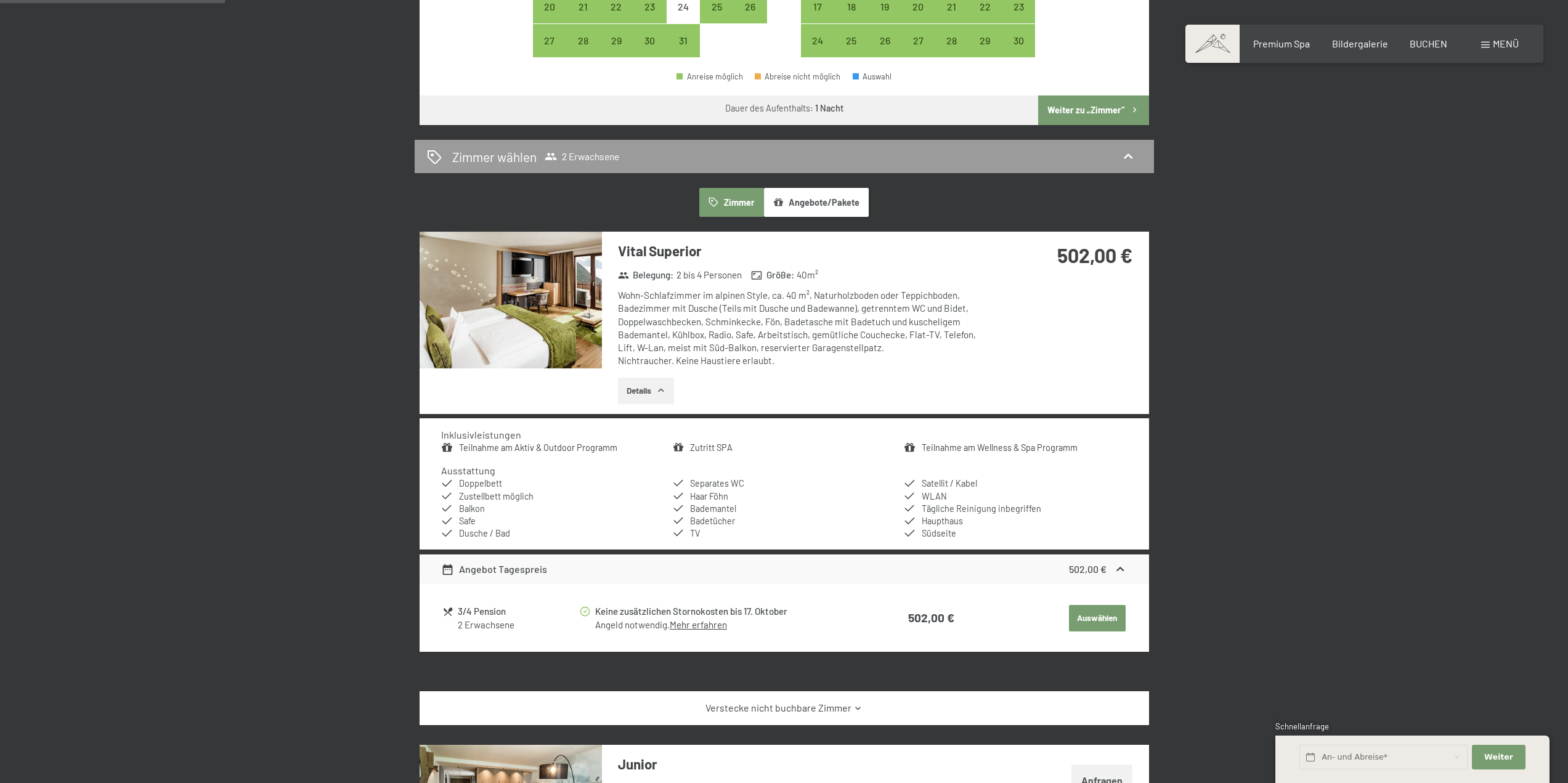
scroll to position [616, 0]
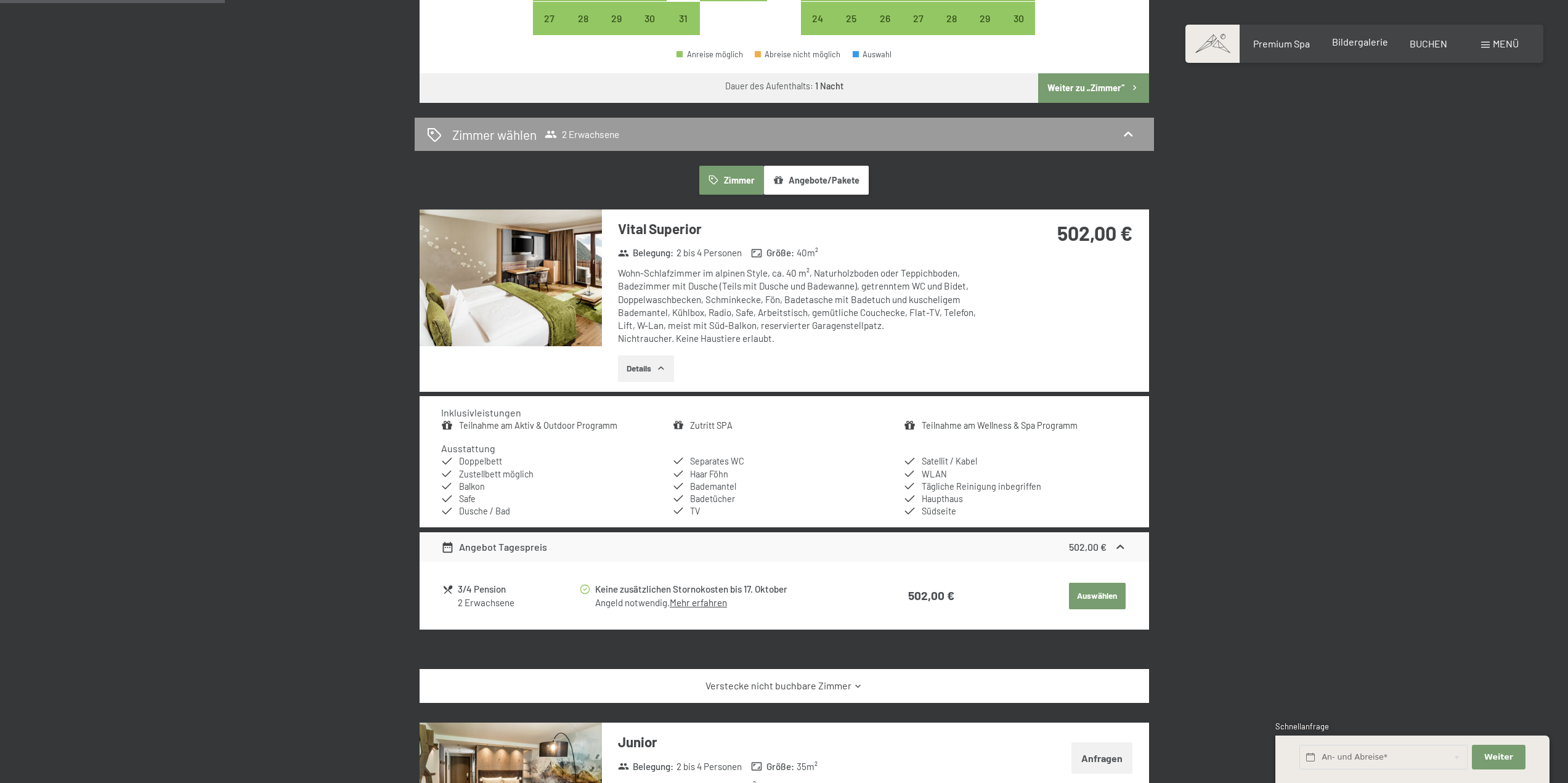
click at [1351, 39] on span "Bildergalerie" at bounding box center [1360, 42] width 56 height 12
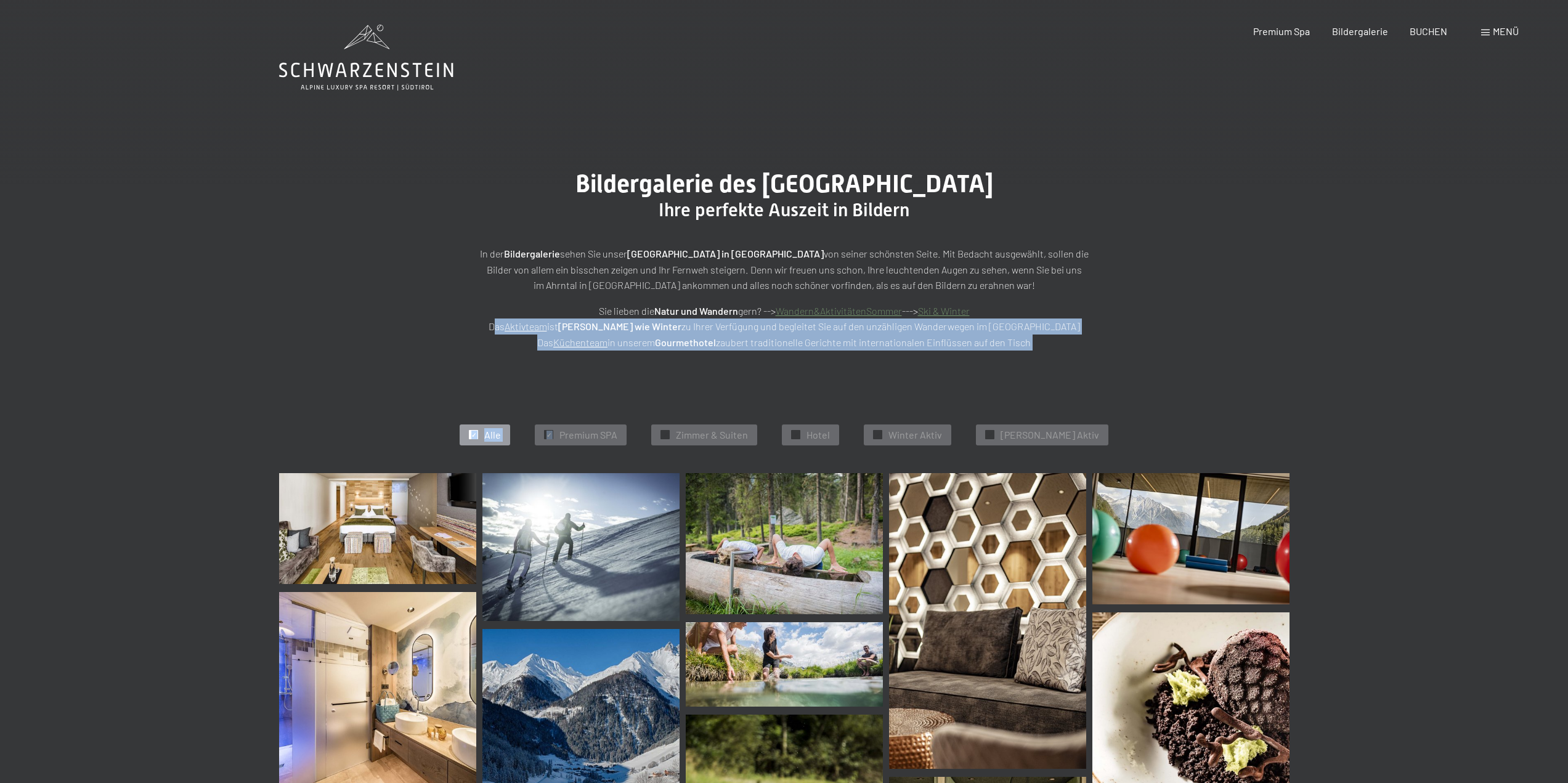
drag, startPoint x: 581, startPoint y: 440, endPoint x: 325, endPoint y: 332, distance: 277.8
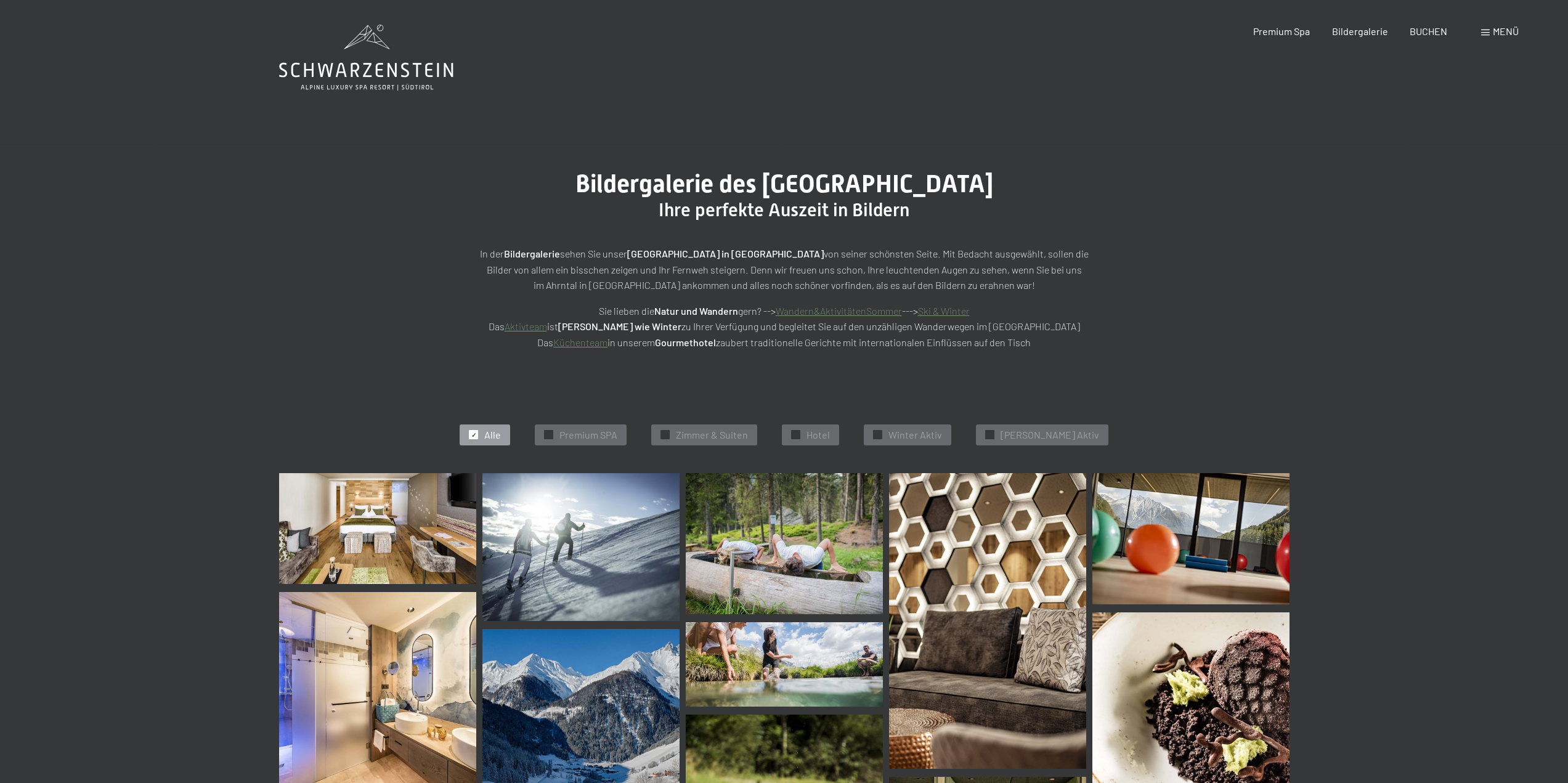
click at [865, 180] on span "Bildergalerie des Hotel Schwarzenstein Luttach" at bounding box center [784, 184] width 418 height 29
click at [1091, 168] on div "Bildergalerie des Hotel Schwarzenstein Luttach Ihre perfekte Auszeit in Bildern…" at bounding box center [784, 259] width 1568 height 274
drag, startPoint x: 1037, startPoint y: 178, endPoint x: 780, endPoint y: 183, distance: 257.0
click at [780, 183] on h1 "Bildergalerie des Hotel Schwarzenstein Luttach" at bounding box center [784, 184] width 616 height 30
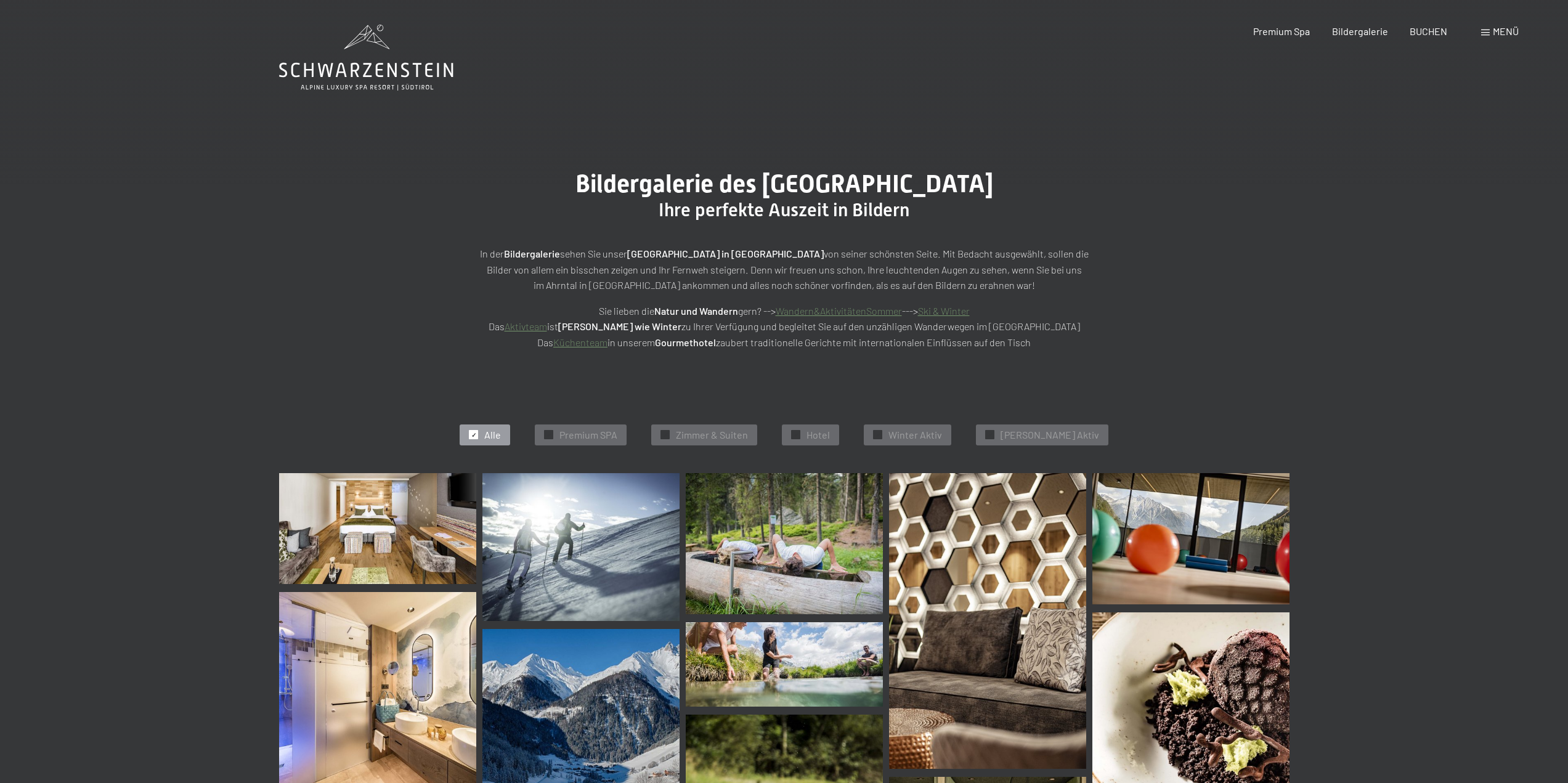
copy span "Schwarzenstein Luttach"
click at [982, 186] on span "Bildergalerie des Hotel Schwarzenstein Luttach" at bounding box center [784, 184] width 418 height 29
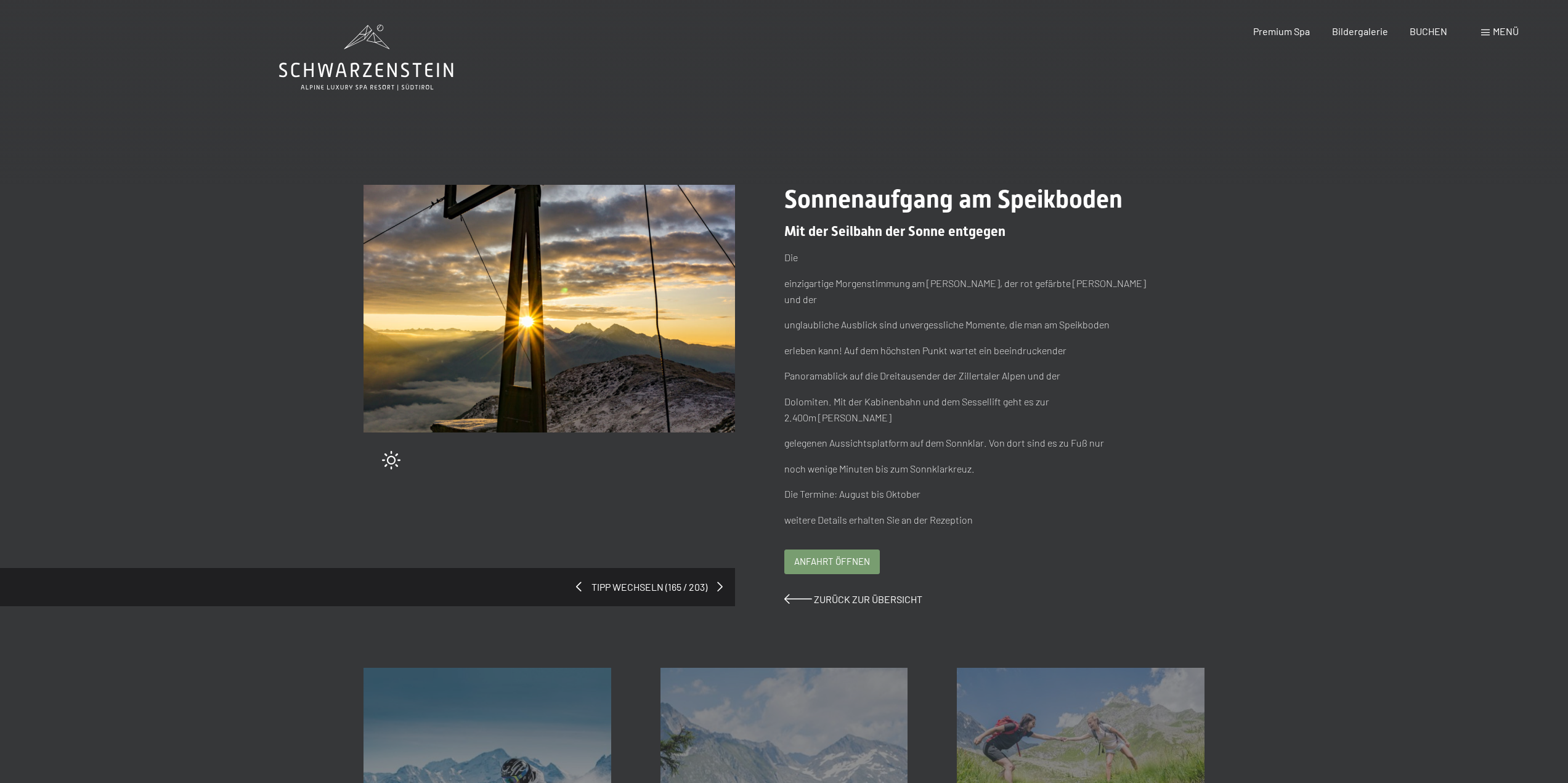
click at [1073, 316] on p "unglaubliche Ausblick sind unvergessliche Momente, die man am Speikboden" at bounding box center [970, 324] width 372 height 16
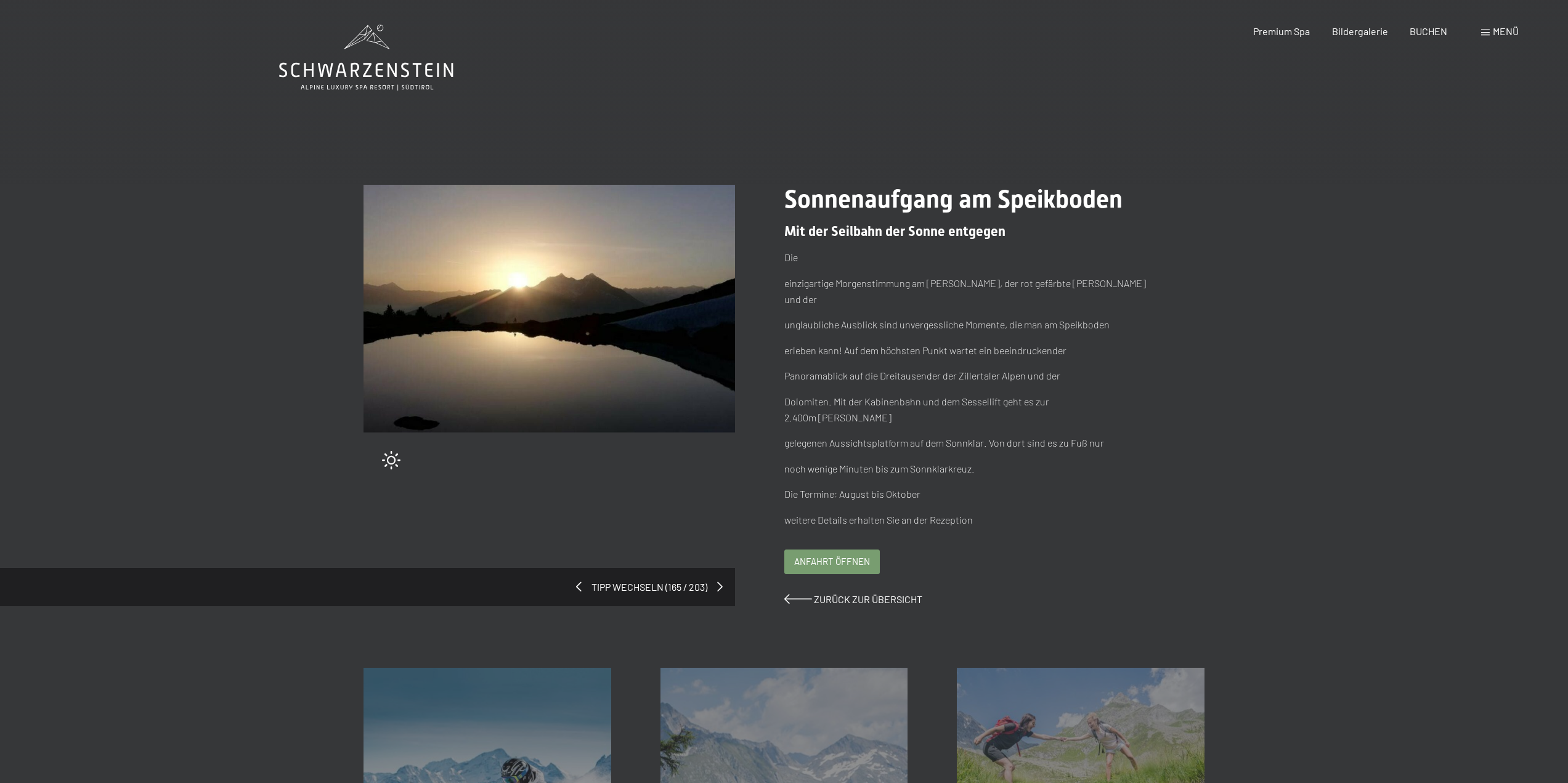
click at [935, 461] on p "noch wenige Minuten bis zum Sonnklarkreuz." at bounding box center [970, 468] width 372 height 16
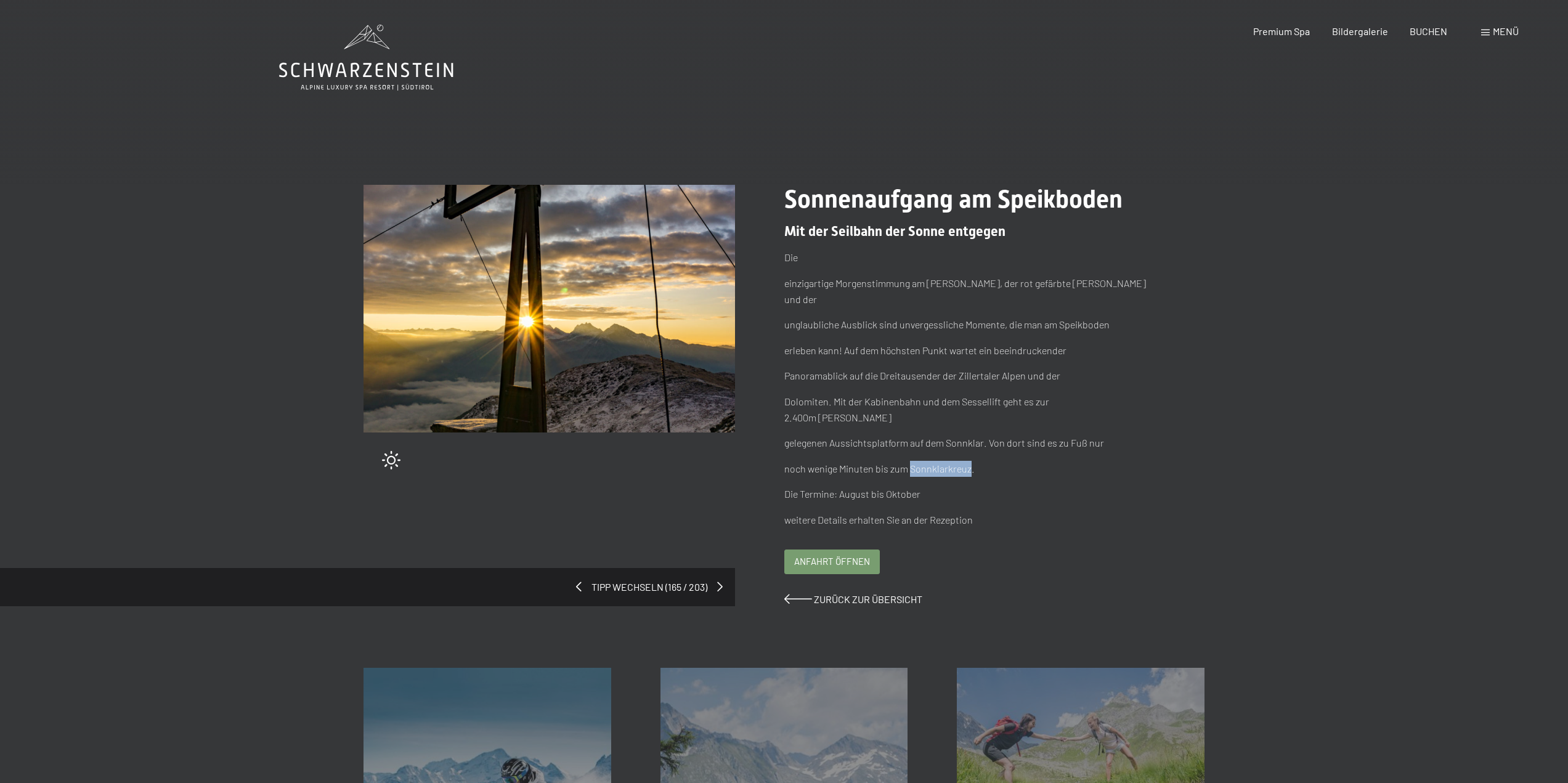
copy p "Sonnklarkreuz"
click at [1040, 486] on p "Die Termine: August bis Oktober" at bounding box center [970, 494] width 372 height 16
click at [578, 582] on span at bounding box center [576, 587] width 6 height 10
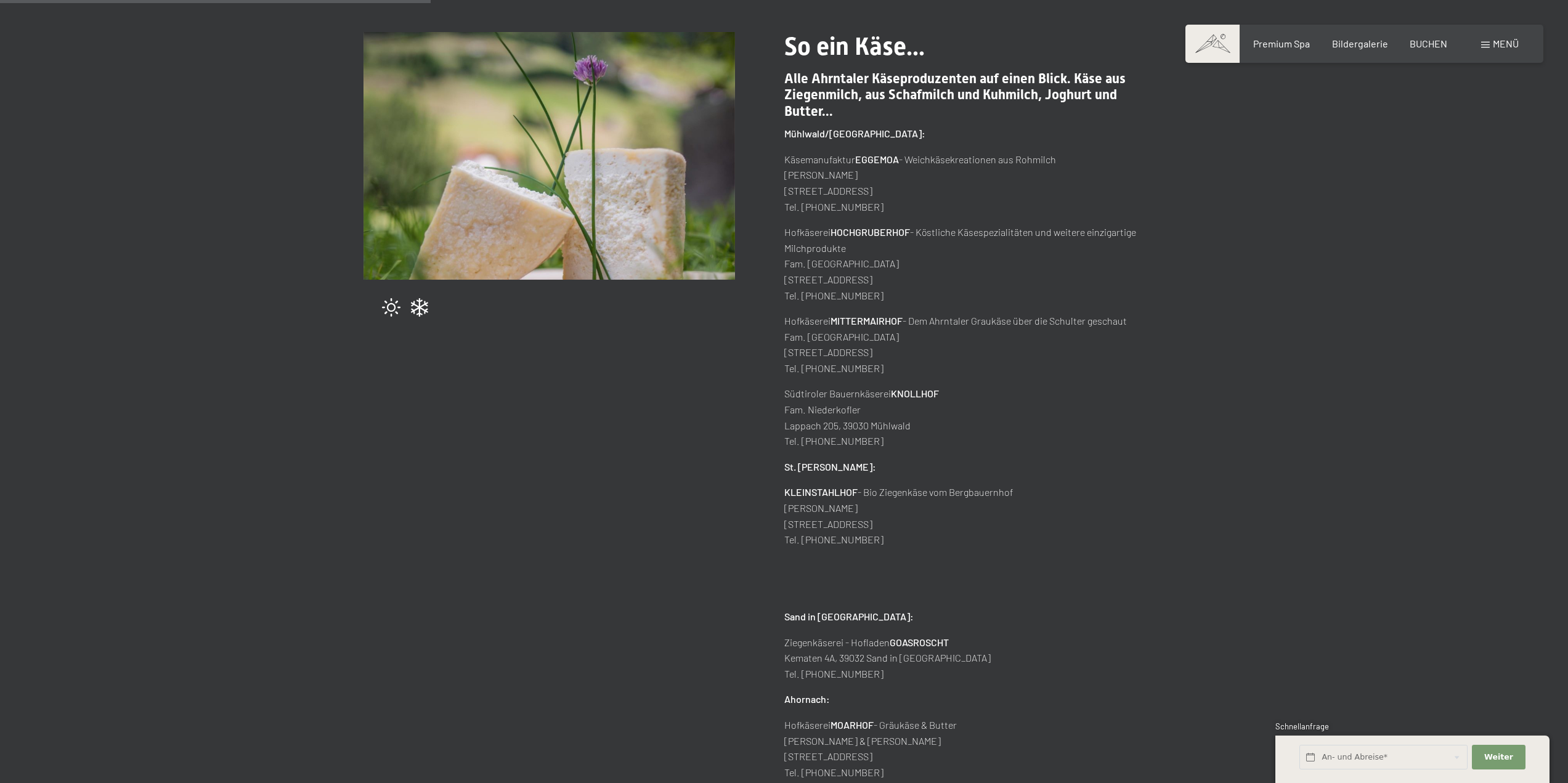
scroll to position [308, 0]
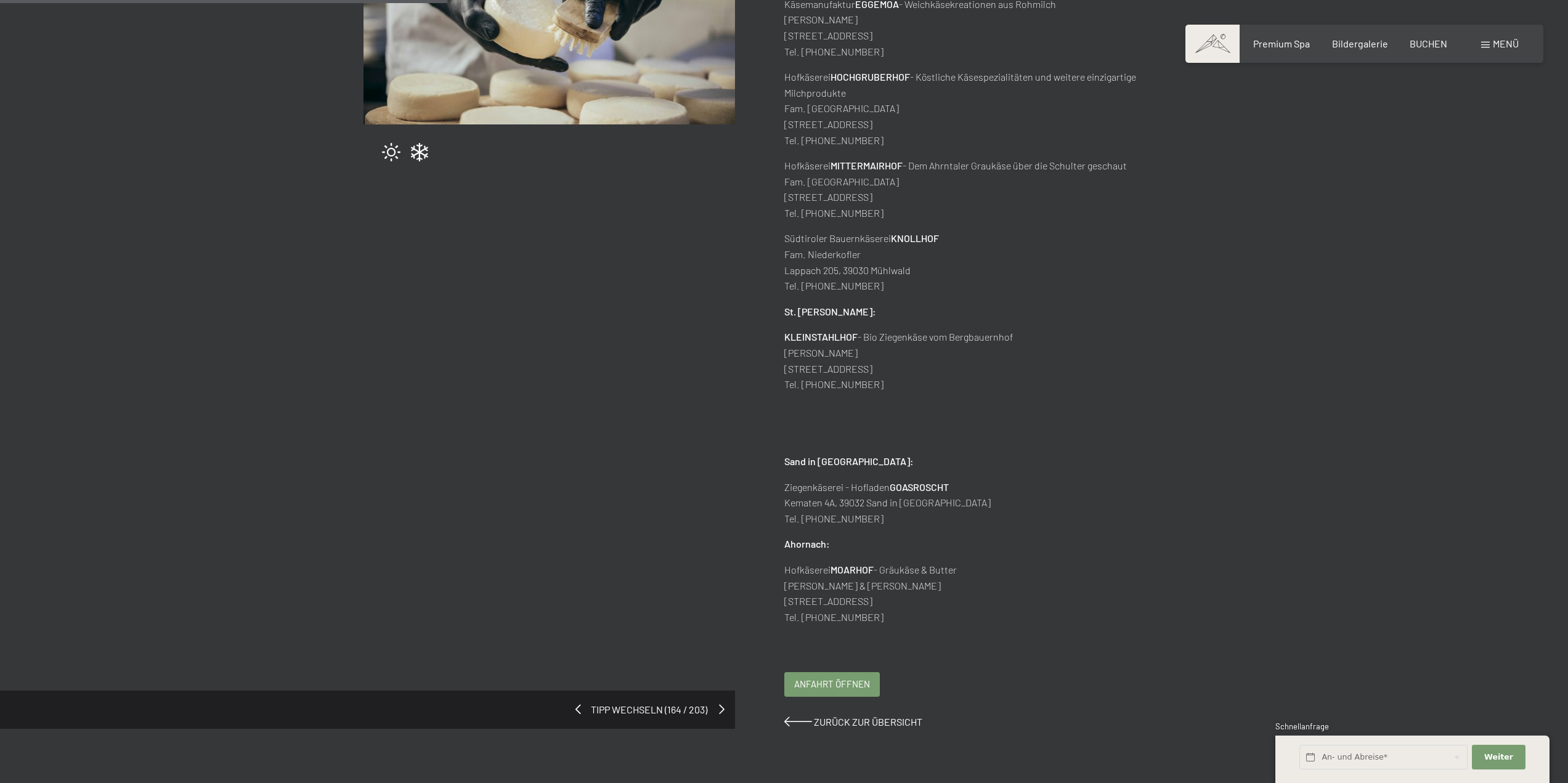
click at [720, 707] on span at bounding box center [721, 710] width 6 height 10
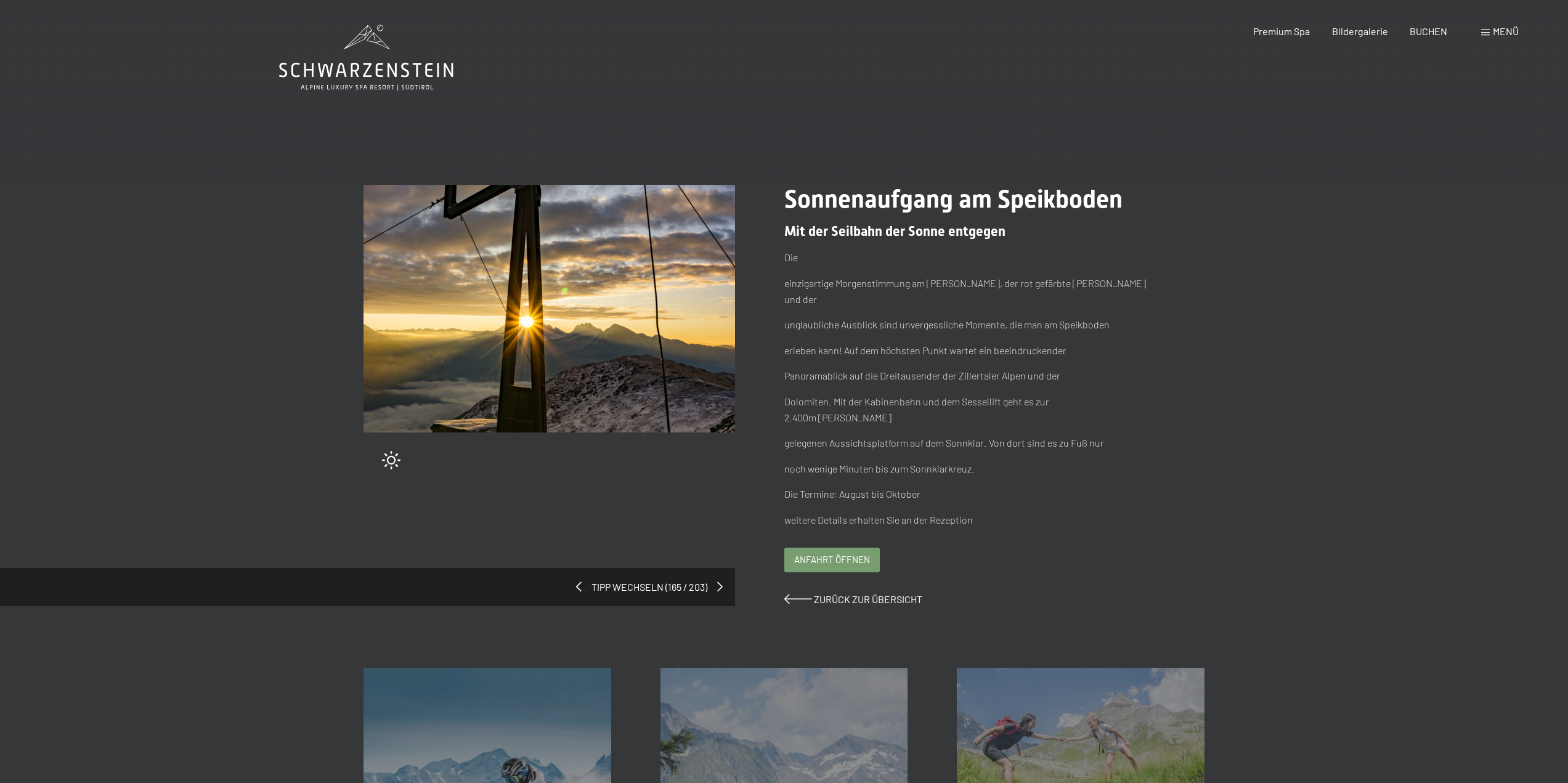
click at [840, 554] on span "Anfahrt öffnen" at bounding box center [831, 560] width 76 height 13
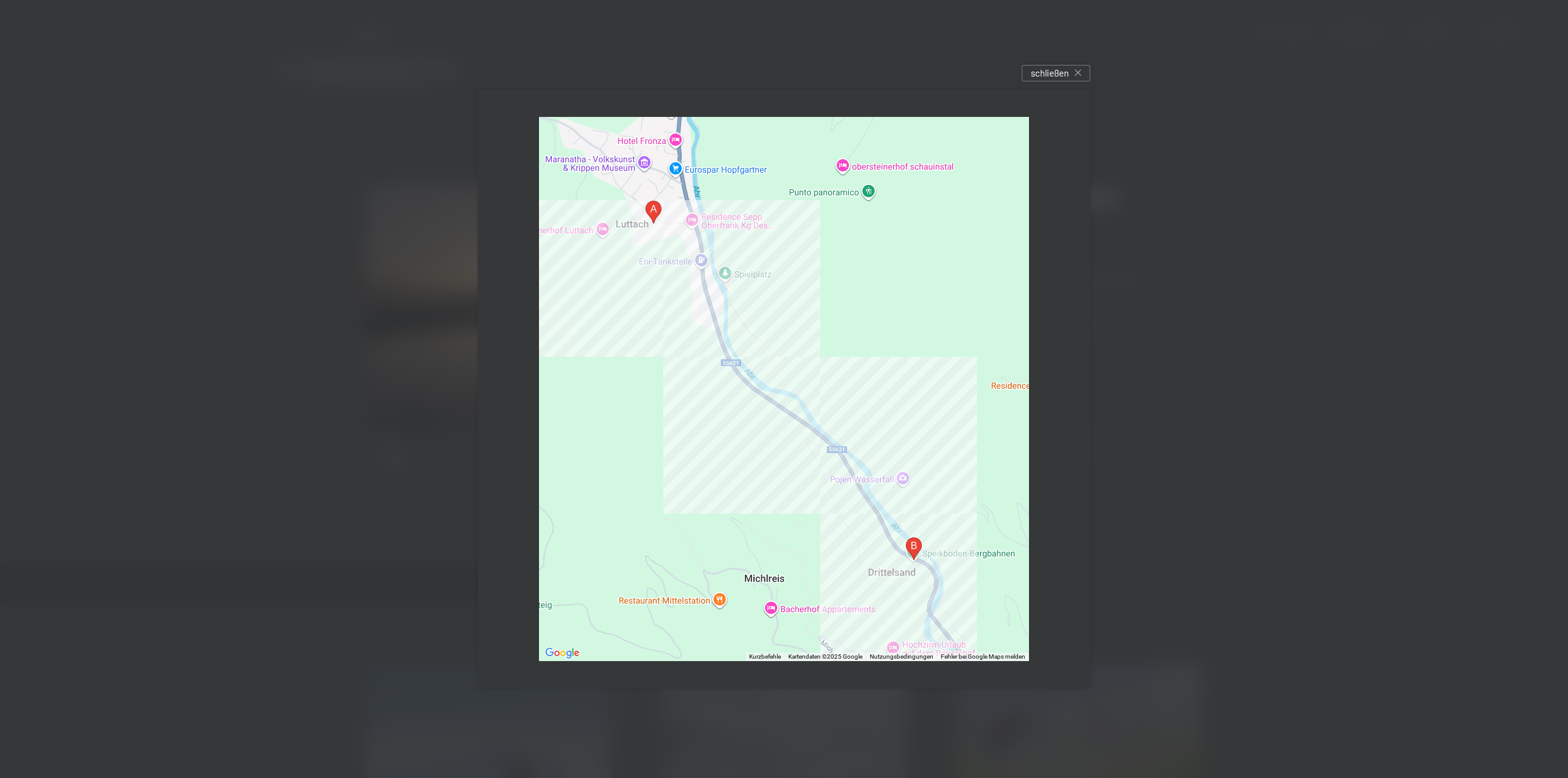
click at [955, 554] on div at bounding box center [784, 389] width 490 height 545
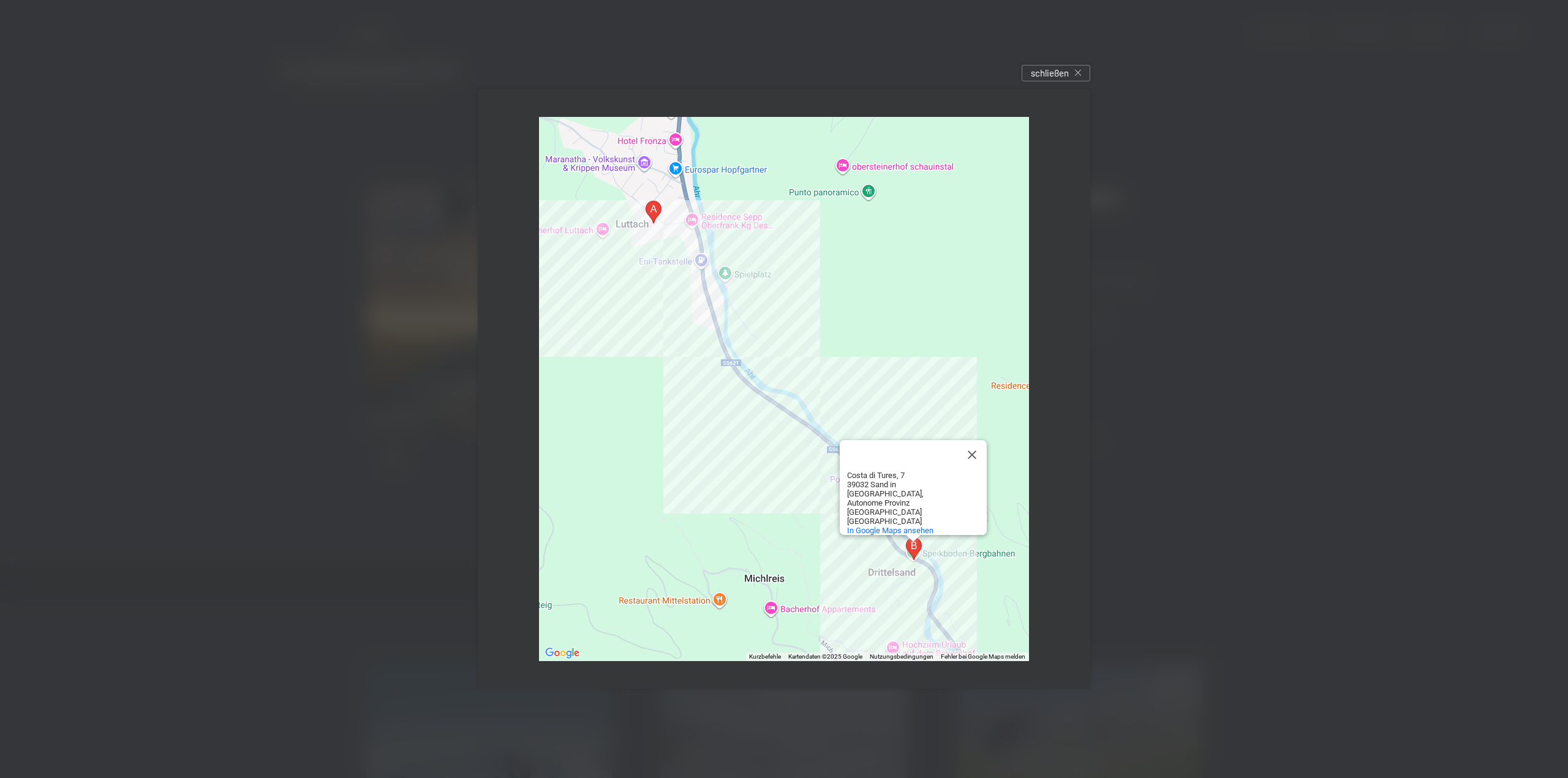
click at [955, 553] on div "Speikboden-Bergbahnen Speikboden-Bergbahnen [STREET_ADDRESS], Autonome Provinz …" at bounding box center [784, 389] width 490 height 545
click at [907, 537] on area "Speikboden-Bergbahnen, Costa di Tures, 7, 39032 Sand in Taufers, Autonome Provi…" at bounding box center [907, 537] width 0 height 0
click at [941, 549] on div "Um von einem Element zum anderen zu gelangen, drückst du die Pfeiltasten entspr…" at bounding box center [784, 389] width 490 height 545
click at [974, 549] on div "Speikboden-Bergbahnen Speikboden-Bergbahnen [STREET_ADDRESS], Autonome Provinz …" at bounding box center [784, 389] width 490 height 545
click at [973, 553] on div "Speikboden-Bergbahnen Speikboden-Bergbahnen [STREET_ADDRESS], Autonome Provinz …" at bounding box center [784, 389] width 490 height 545
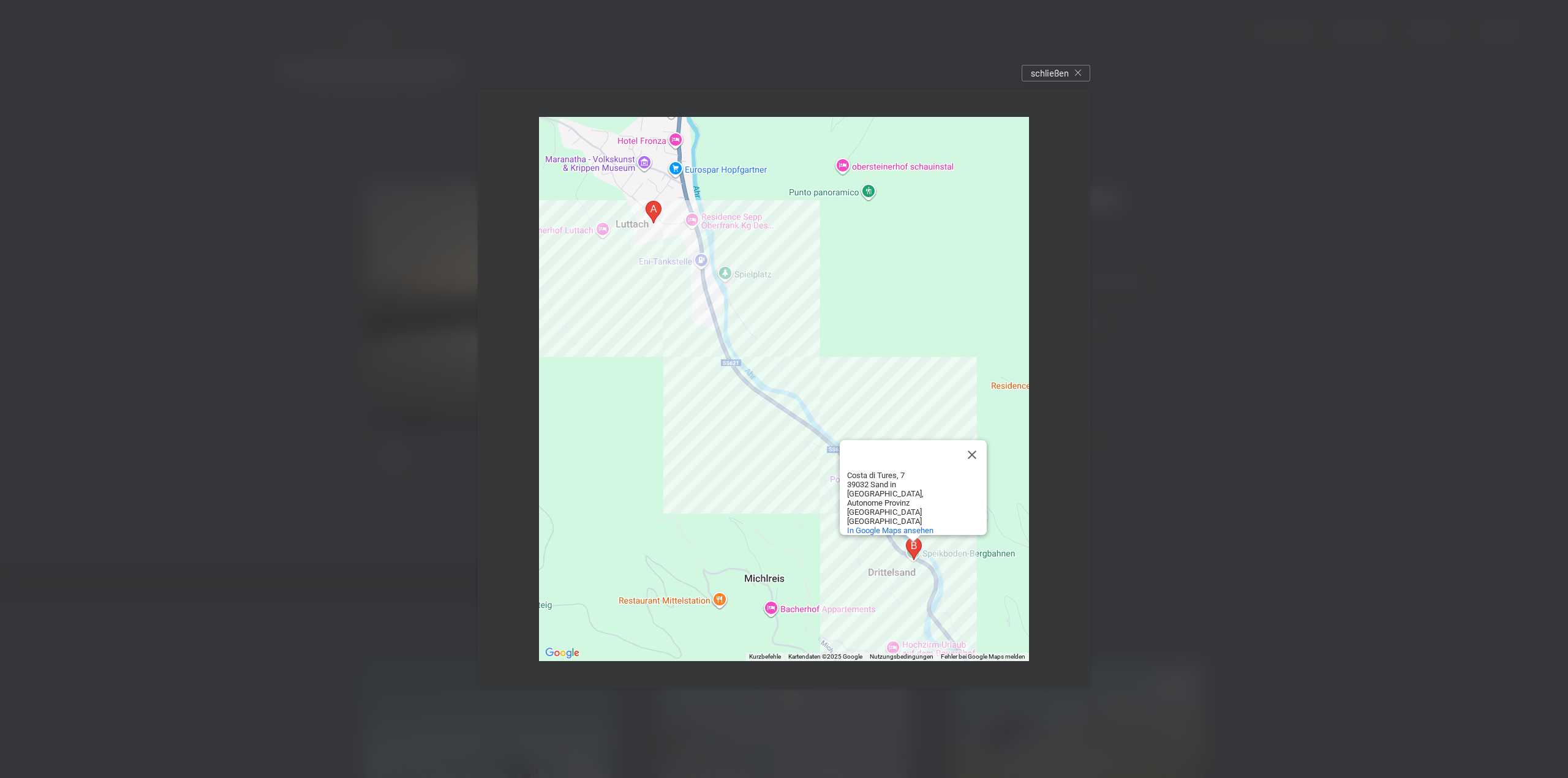
click at [974, 458] on button "Schließen" at bounding box center [972, 454] width 30 height 30
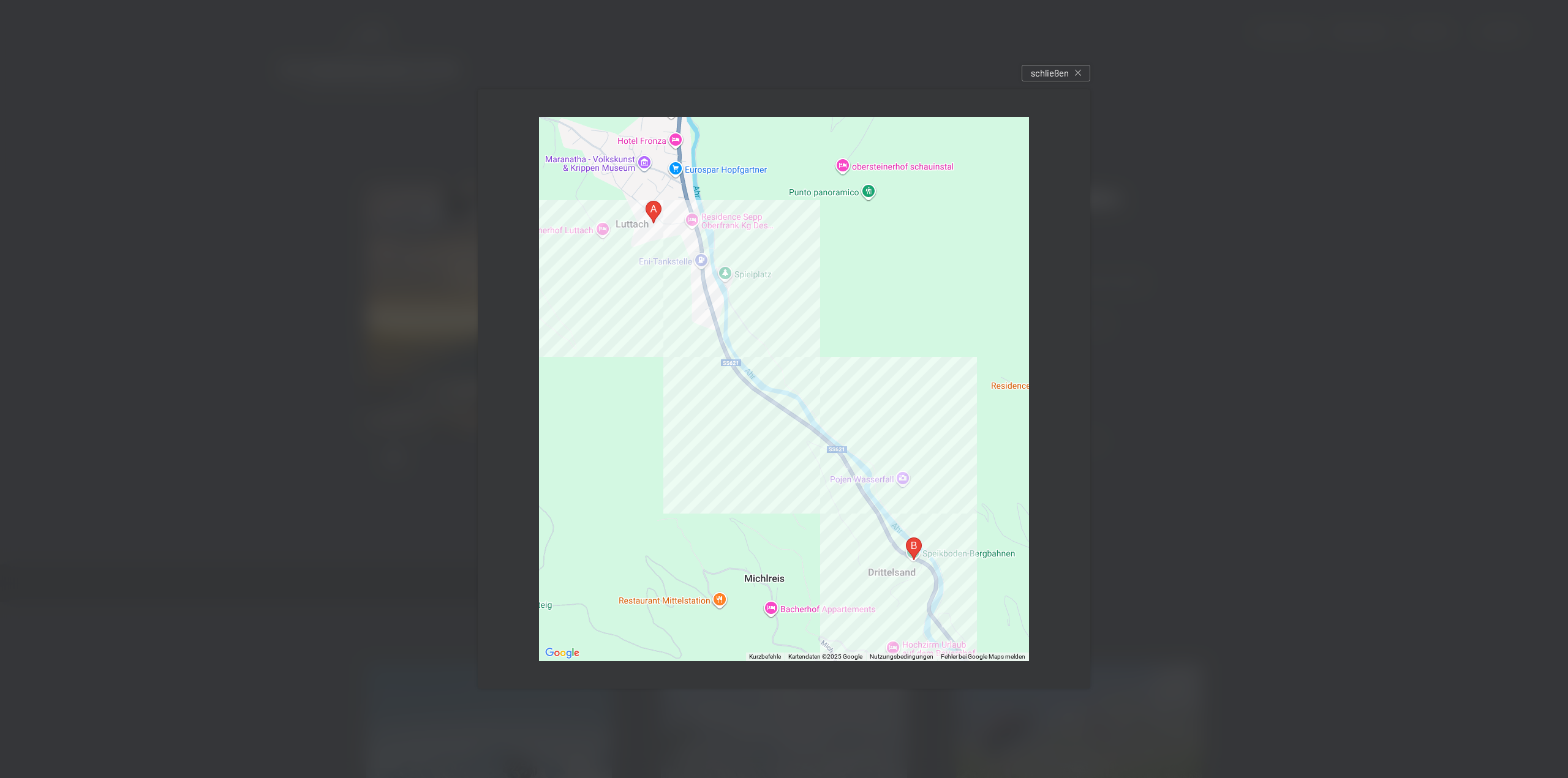
click at [955, 555] on div at bounding box center [784, 389] width 490 height 545
drag, startPoint x: 952, startPoint y: 550, endPoint x: 970, endPoint y: 423, distance: 128.3
click at [952, 550] on div at bounding box center [784, 389] width 490 height 545
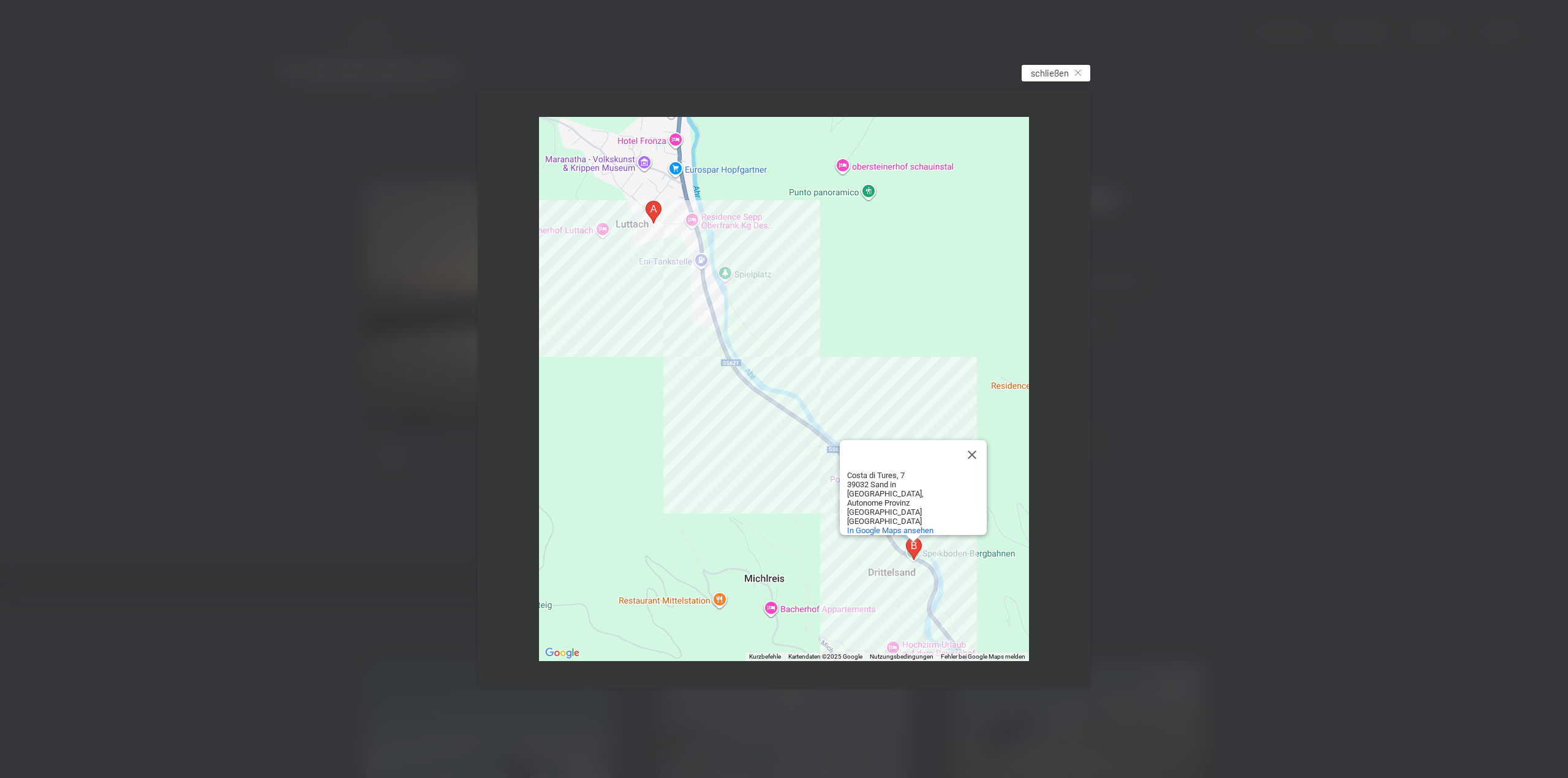
click at [1081, 71] on div "schließen" at bounding box center [1056, 74] width 69 height 17
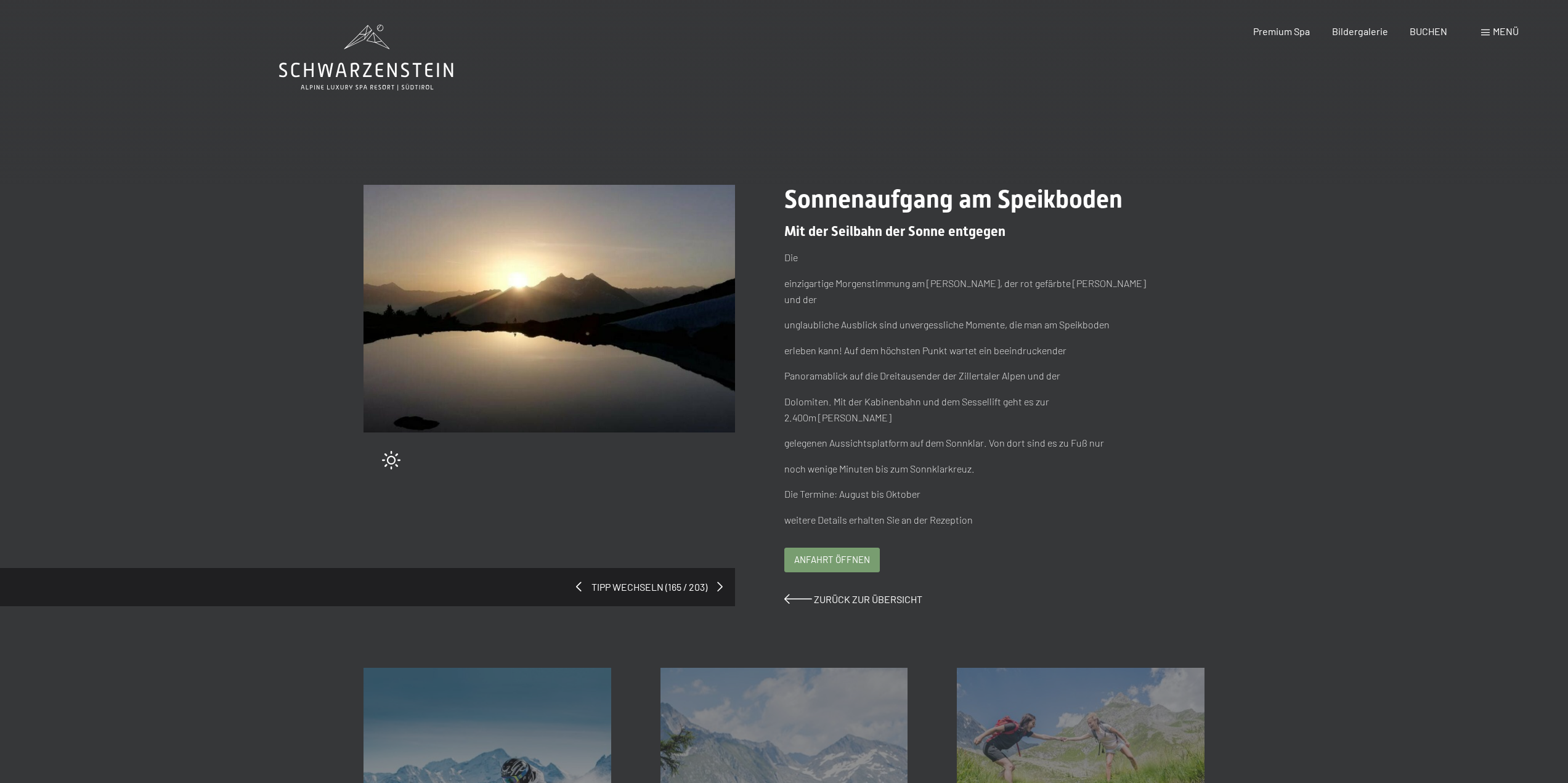
click at [809, 554] on span "Anfahrt öffnen" at bounding box center [831, 560] width 76 height 13
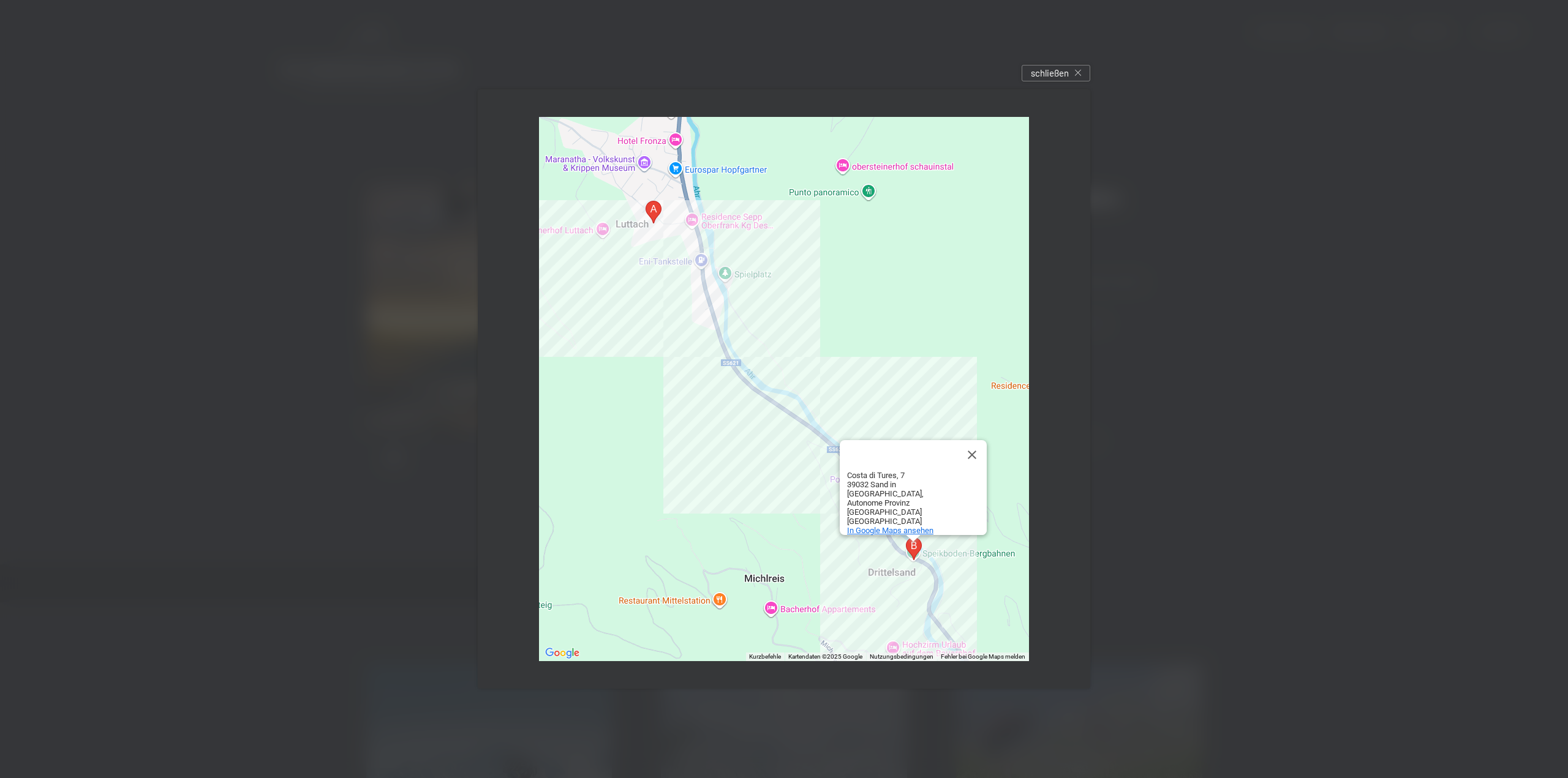
click at [907, 526] on span "In Google Maps ansehen" at bounding box center [890, 531] width 86 height 9
click at [1051, 70] on span "schließen" at bounding box center [1050, 73] width 38 height 13
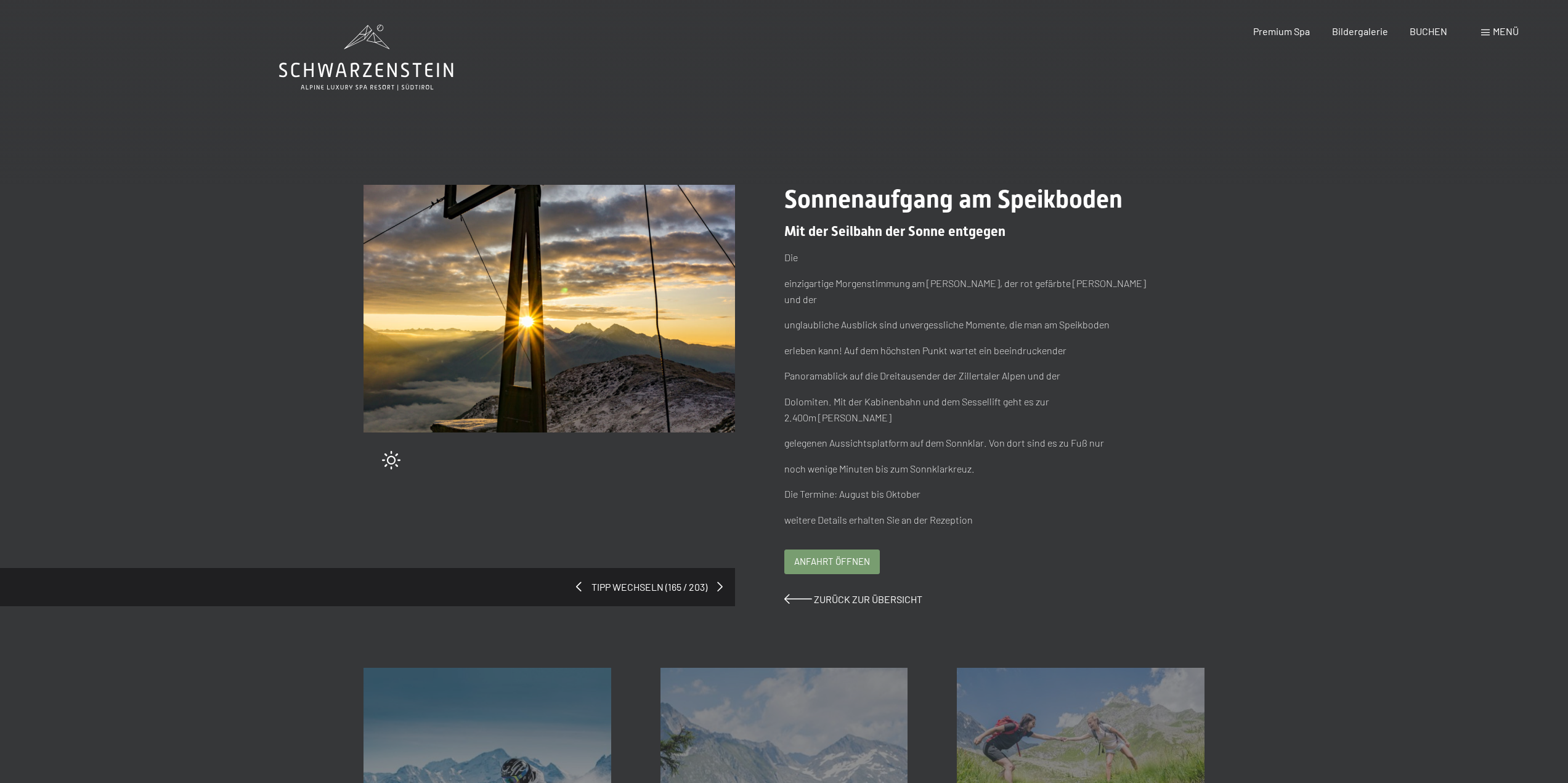
click at [921, 461] on p "noch wenige Minuten bis zum Sonnklarkreuz." at bounding box center [970, 468] width 372 height 16
